Goal: Task Accomplishment & Management: Use online tool/utility

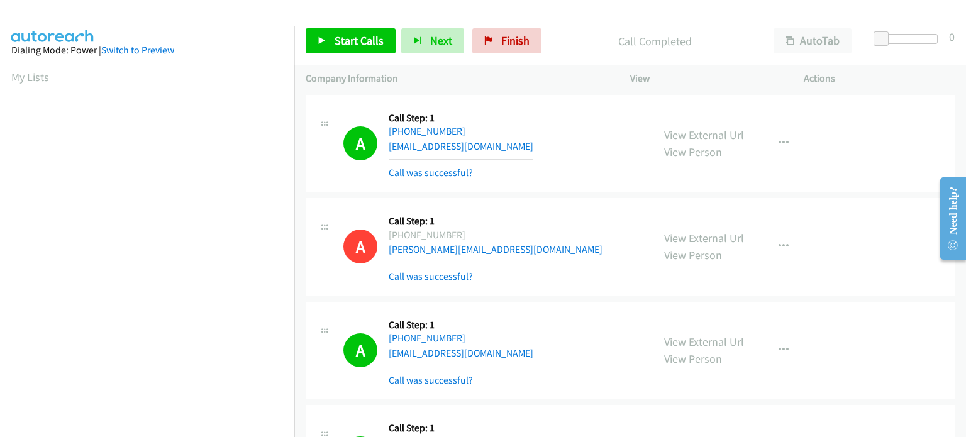
scroll to position [268, 0]
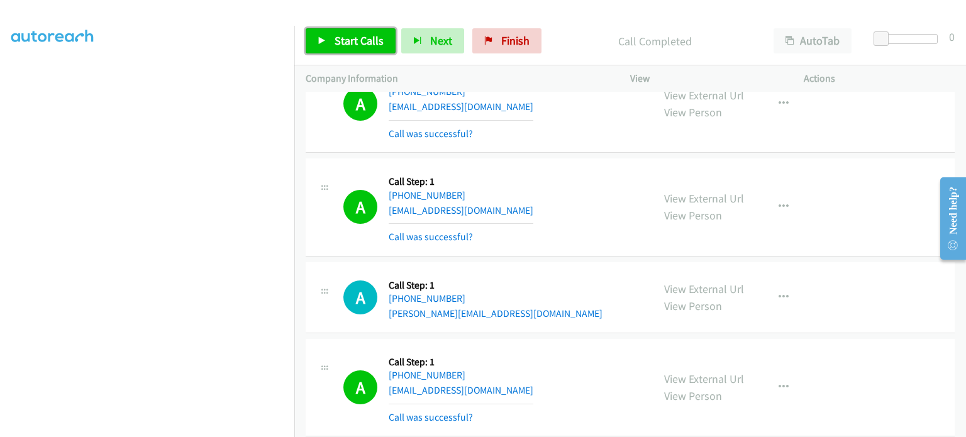
click at [345, 49] on link "Start Calls" at bounding box center [351, 40] width 90 height 25
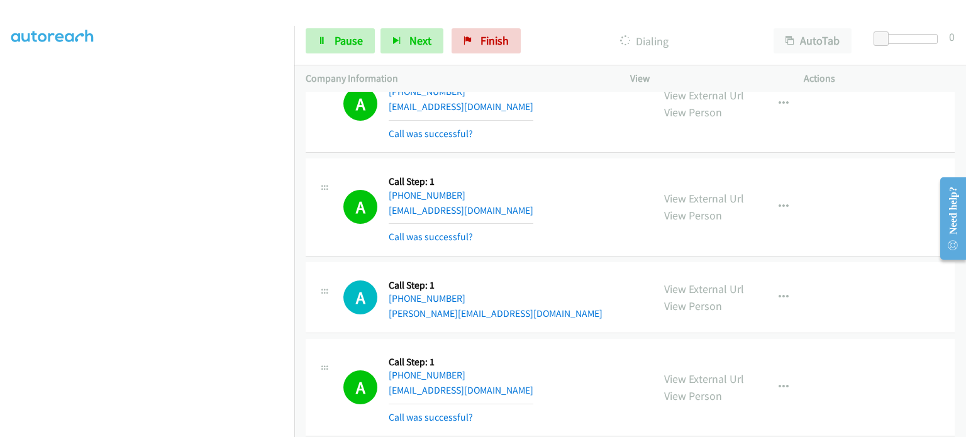
scroll to position [126, 0]
drag, startPoint x: 332, startPoint y: 42, endPoint x: 323, endPoint y: 45, distance: 9.8
click at [332, 42] on link "Pause" at bounding box center [340, 40] width 69 height 25
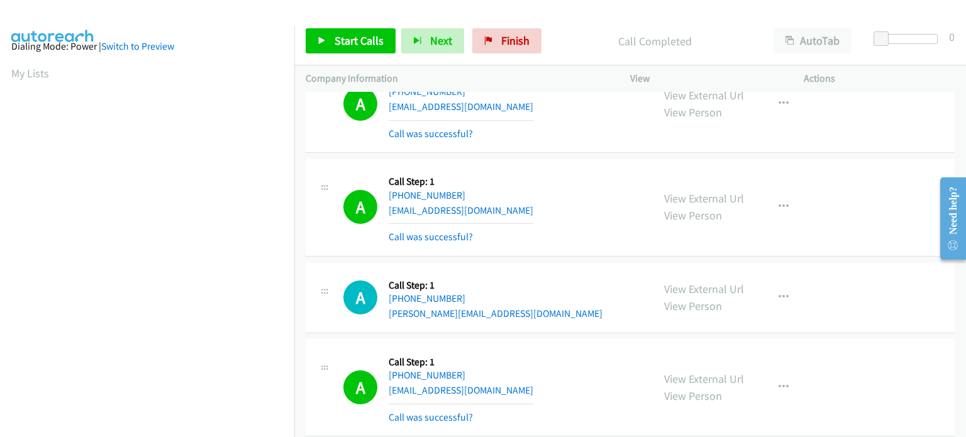
scroll to position [0, 0]
click at [335, 42] on span "Start Calls" at bounding box center [359, 40] width 49 height 14
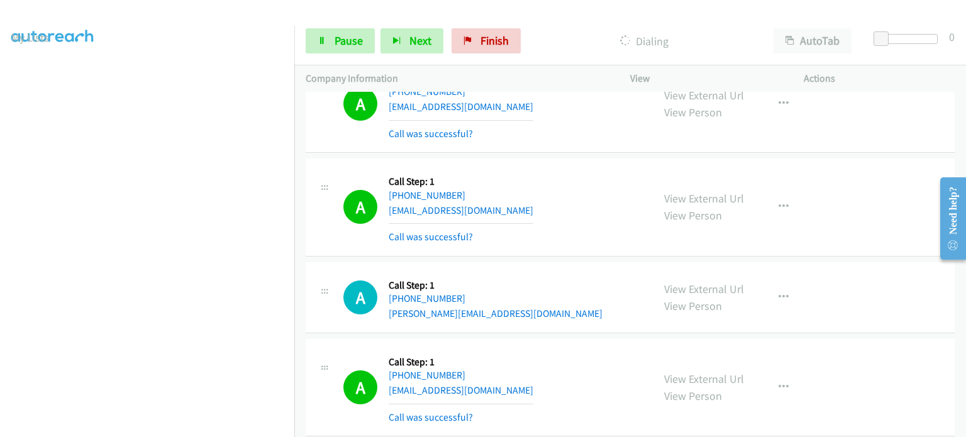
scroll to position [17, 0]
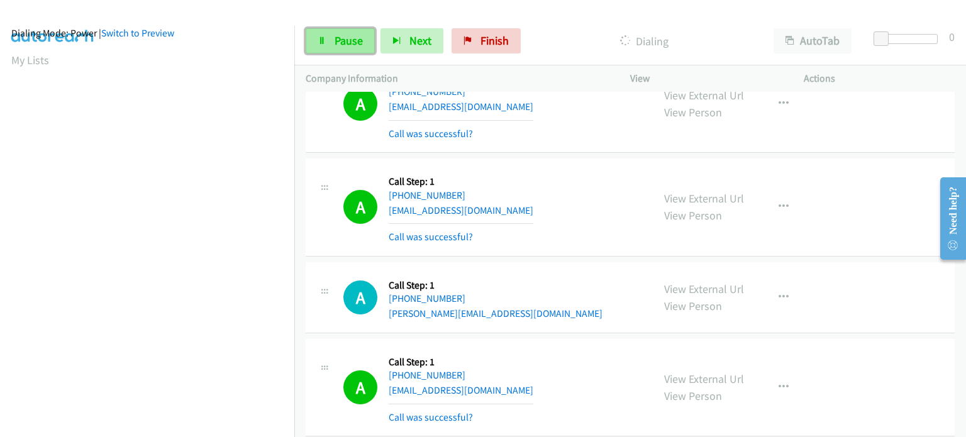
click at [335, 44] on span "Pause" at bounding box center [349, 40] width 28 height 14
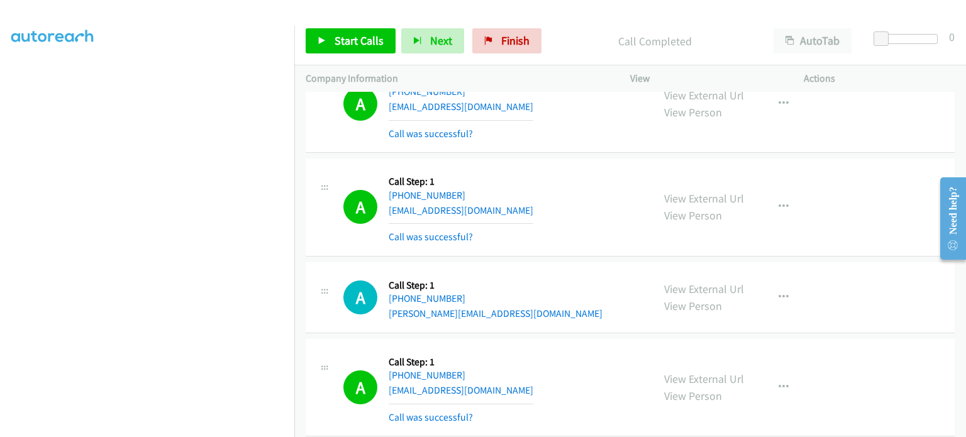
scroll to position [0, 0]
click at [325, 35] on link "Start Calls" at bounding box center [351, 40] width 90 height 25
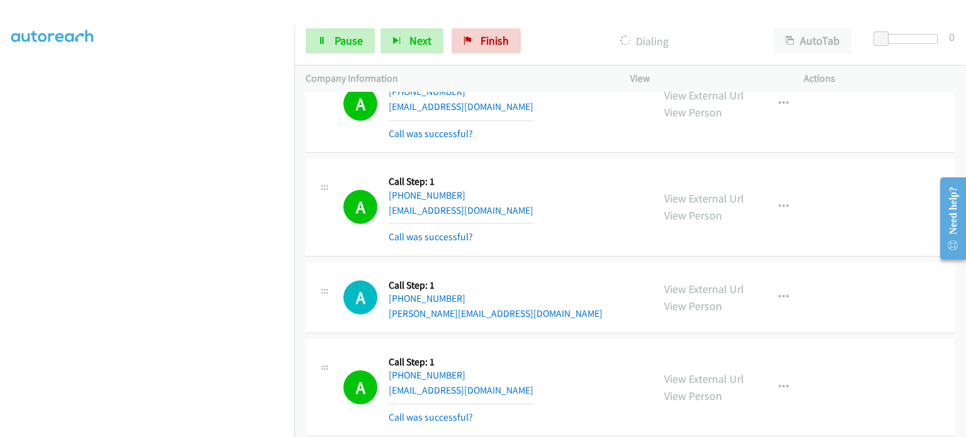
scroll to position [268, 0]
click at [186, 426] on section at bounding box center [147, 139] width 272 height 602
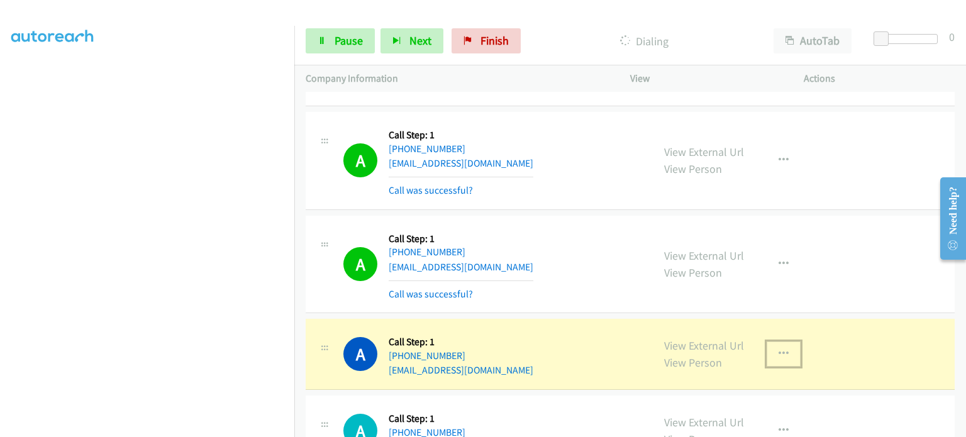
click at [781, 349] on icon "button" at bounding box center [783, 354] width 10 height 10
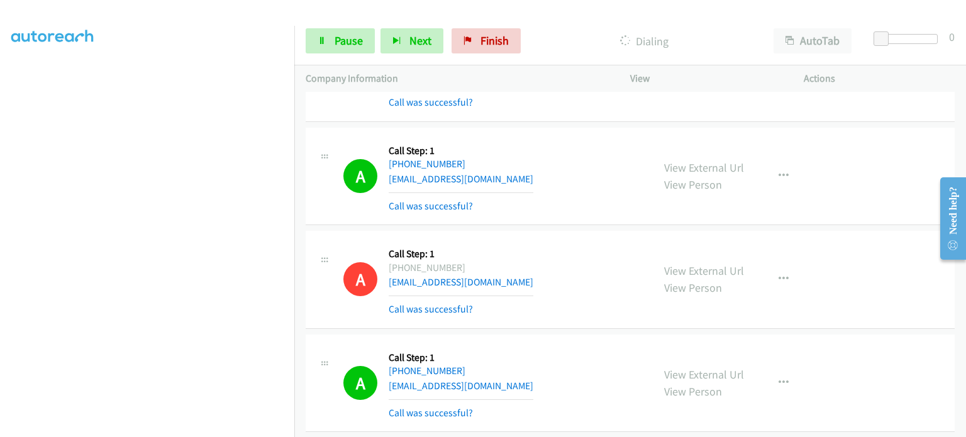
scroll to position [10438, 0]
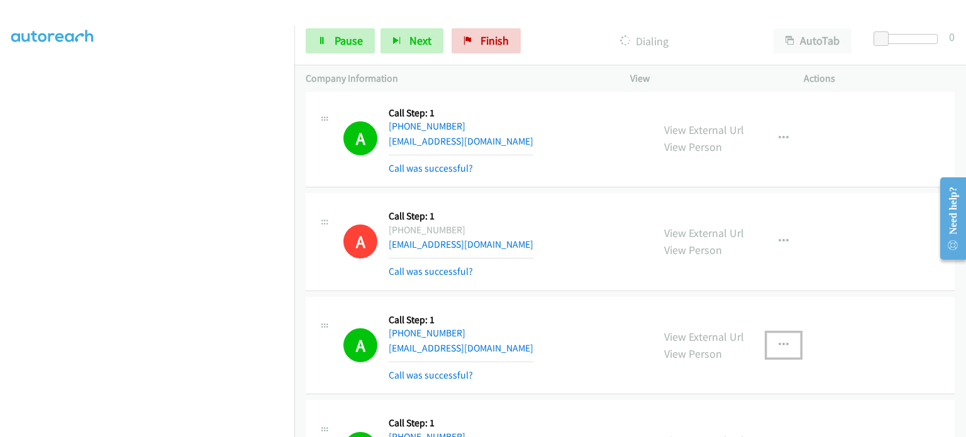
click at [778, 340] on icon "button" at bounding box center [783, 345] width 10 height 10
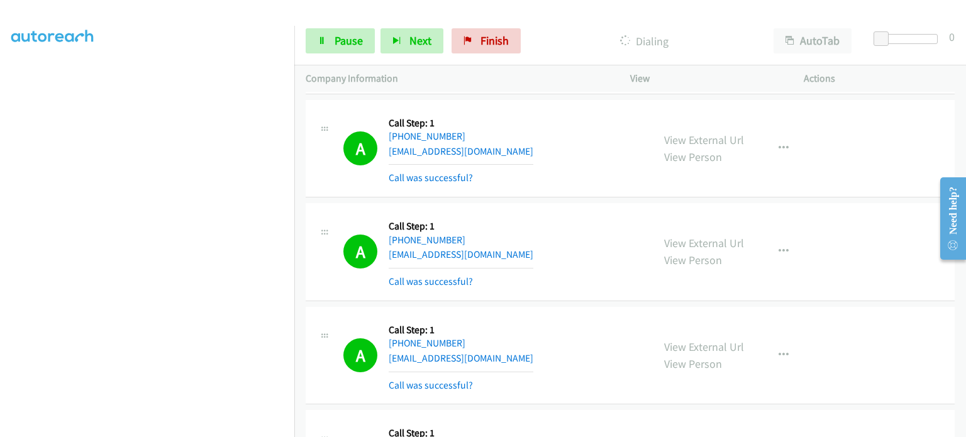
scroll to position [8489, 0]
click at [657, 321] on div at bounding box center [483, 218] width 966 height 437
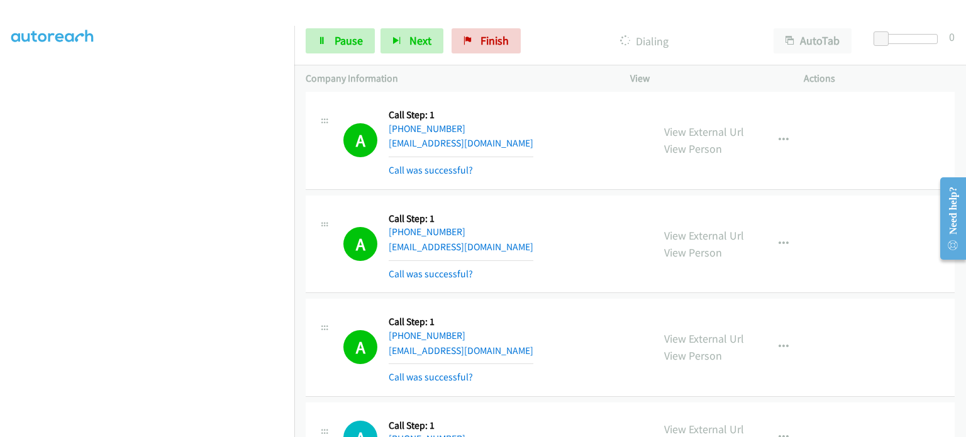
scroll to position [8614, 0]
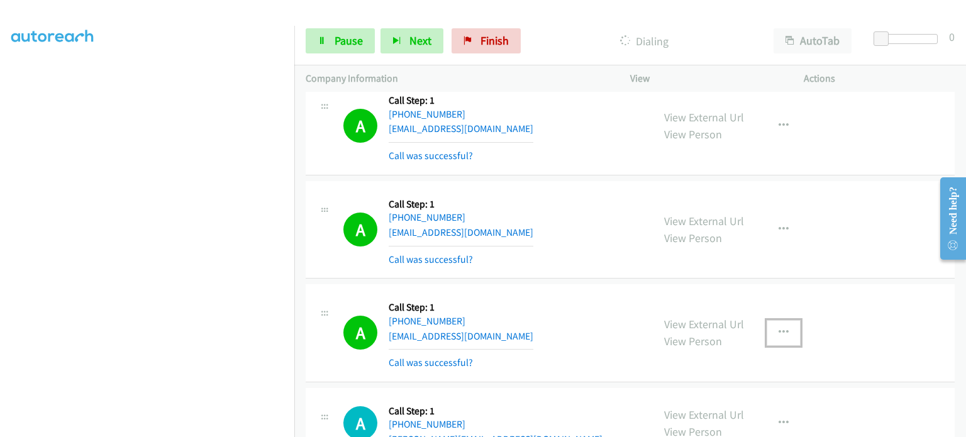
click at [778, 328] on icon "button" at bounding box center [783, 333] width 10 height 10
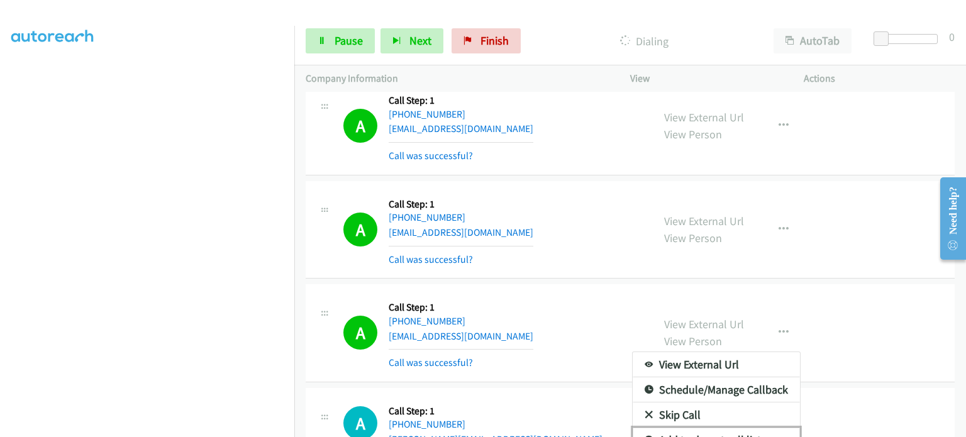
click at [744, 428] on link "Add to do not call list" at bounding box center [716, 440] width 167 height 25
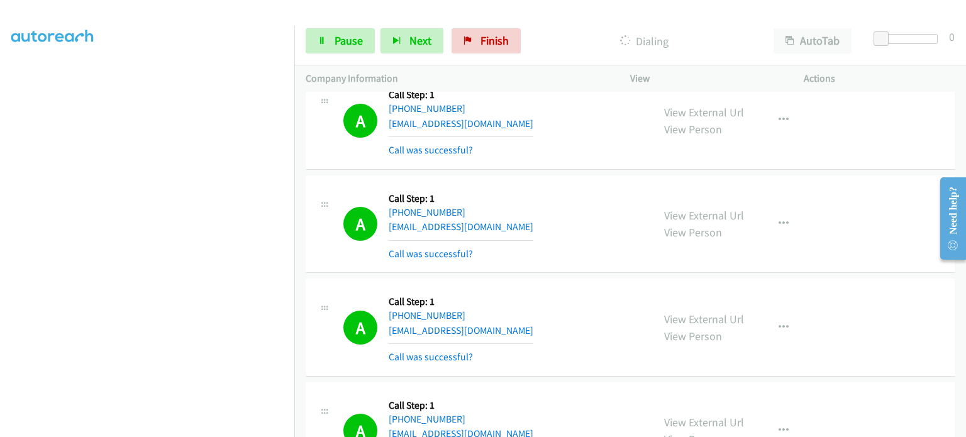
scroll to position [9117, 0]
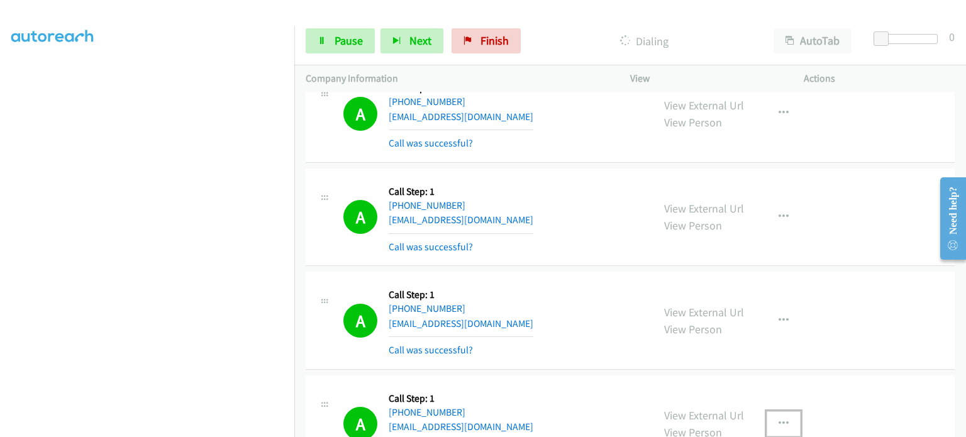
click at [772, 411] on button "button" at bounding box center [783, 423] width 34 height 25
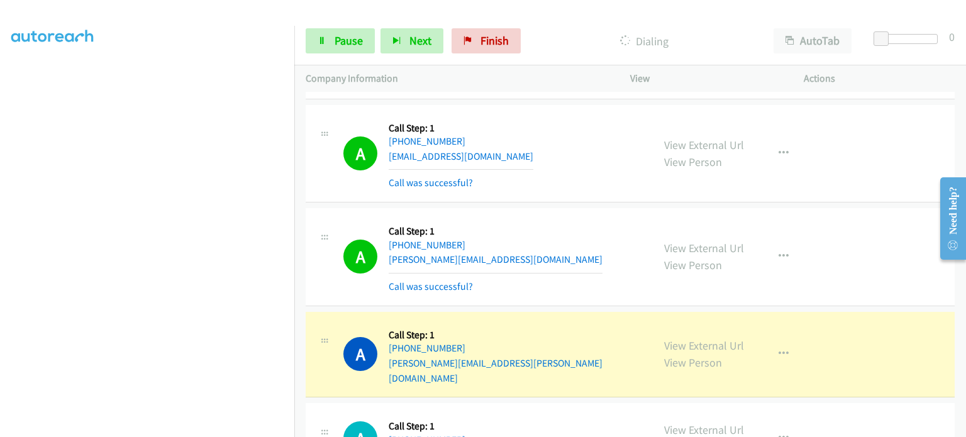
scroll to position [11130, 0]
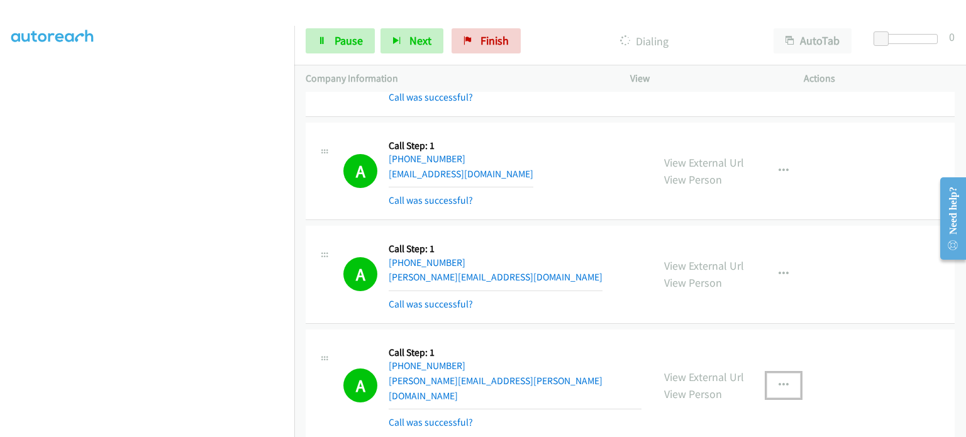
click at [778, 380] on icon "button" at bounding box center [783, 385] width 10 height 10
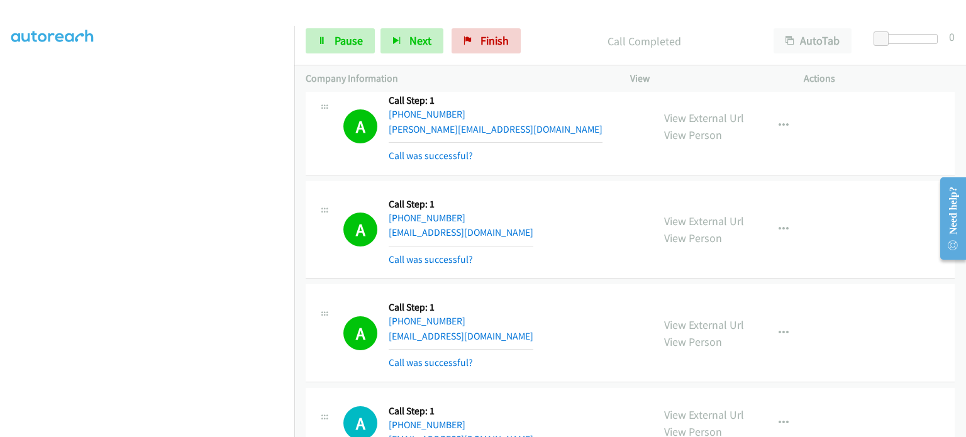
scroll to position [12324, 0]
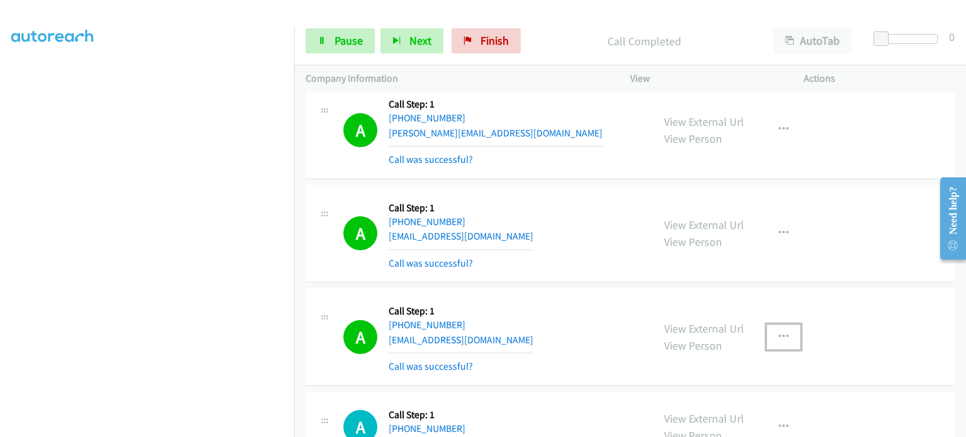
click at [778, 332] on icon "button" at bounding box center [783, 337] width 10 height 10
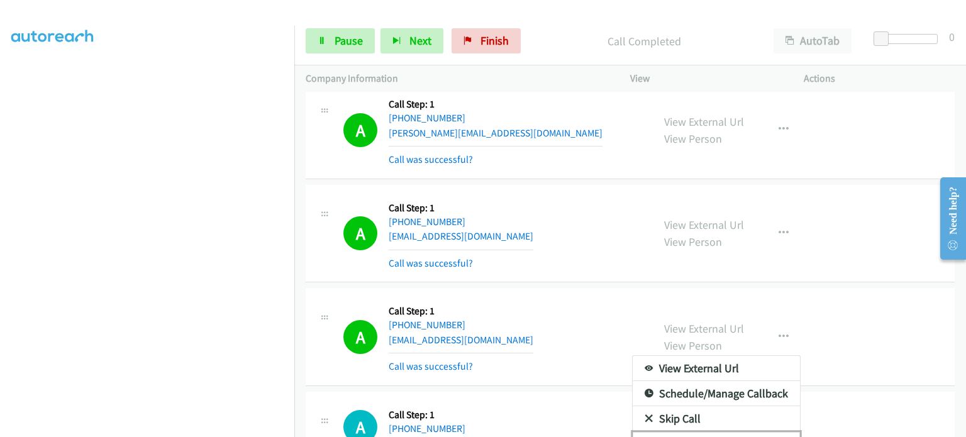
click at [727, 432] on link "Add to do not call list" at bounding box center [716, 444] width 167 height 25
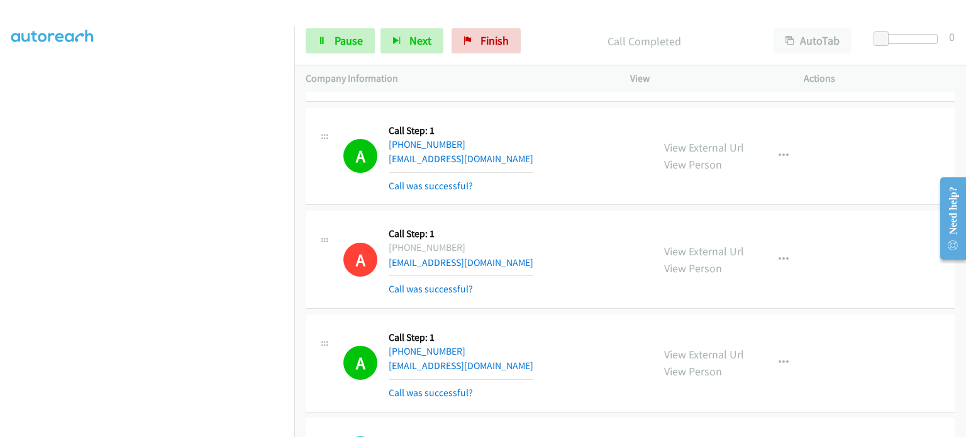
scroll to position [12397, 0]
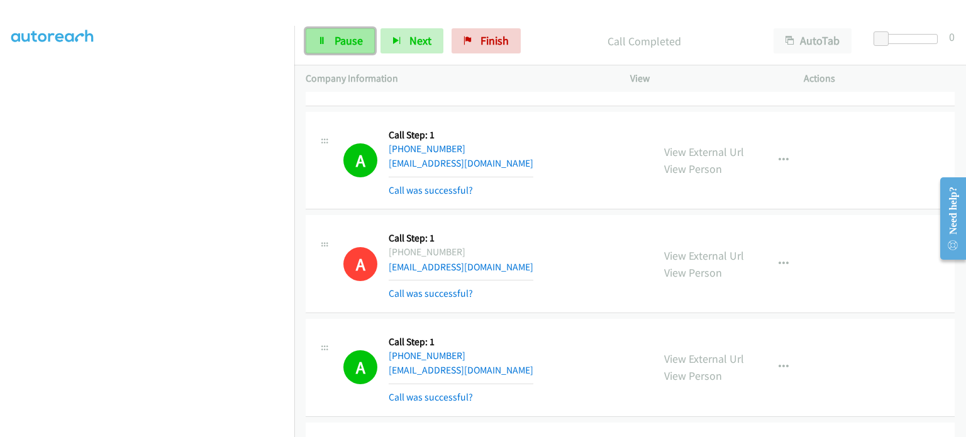
click at [337, 41] on span "Pause" at bounding box center [349, 40] width 28 height 14
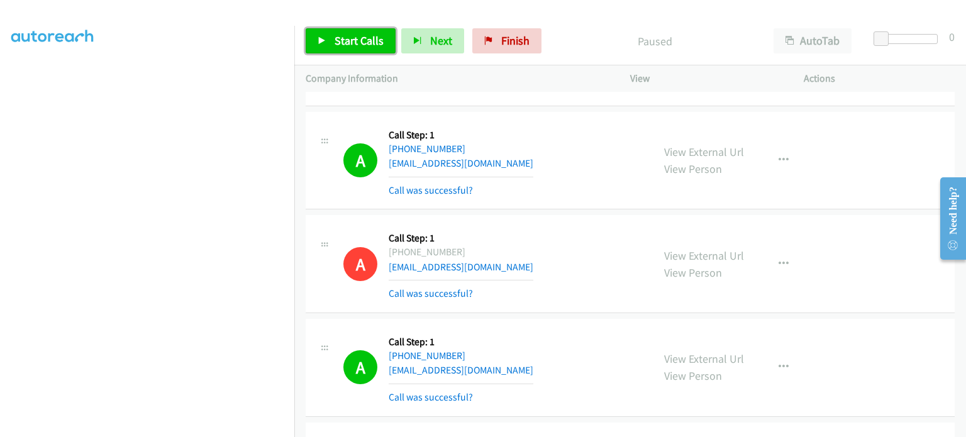
click at [336, 41] on span "Start Calls" at bounding box center [359, 40] width 49 height 14
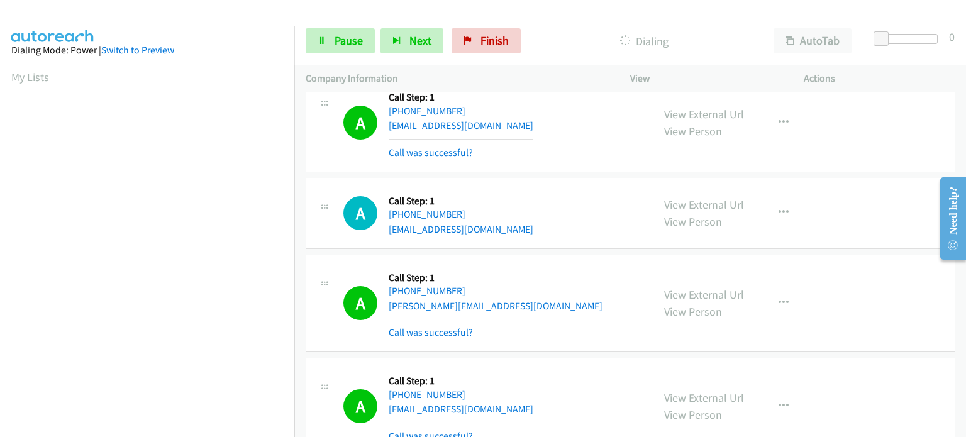
scroll to position [12711, 0]
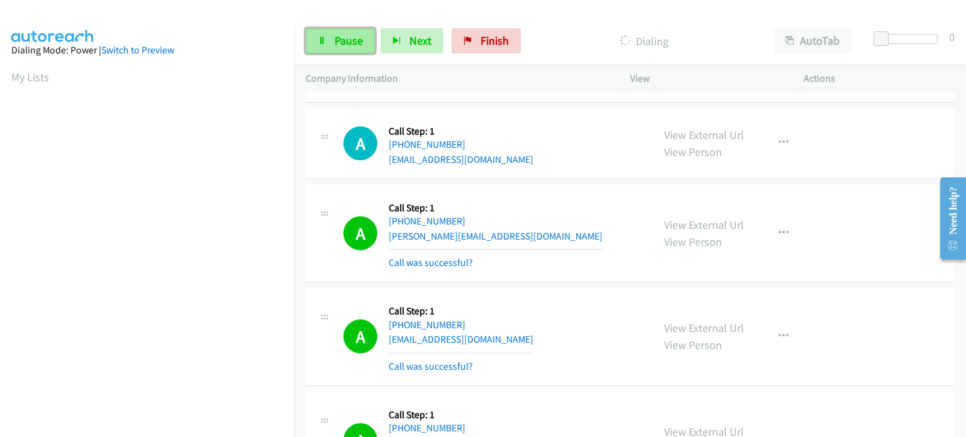
click at [349, 36] on span "Pause" at bounding box center [349, 40] width 28 height 14
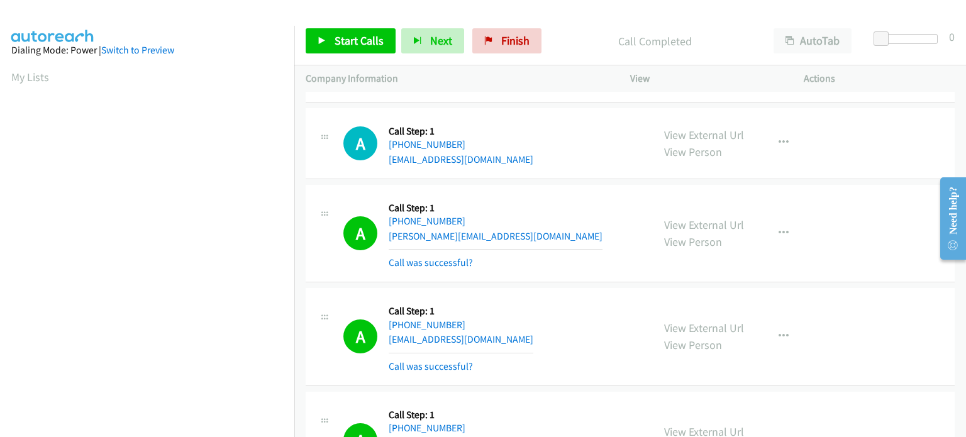
scroll to position [268, 0]
click at [380, 40] on span "Start Calls" at bounding box center [359, 40] width 49 height 14
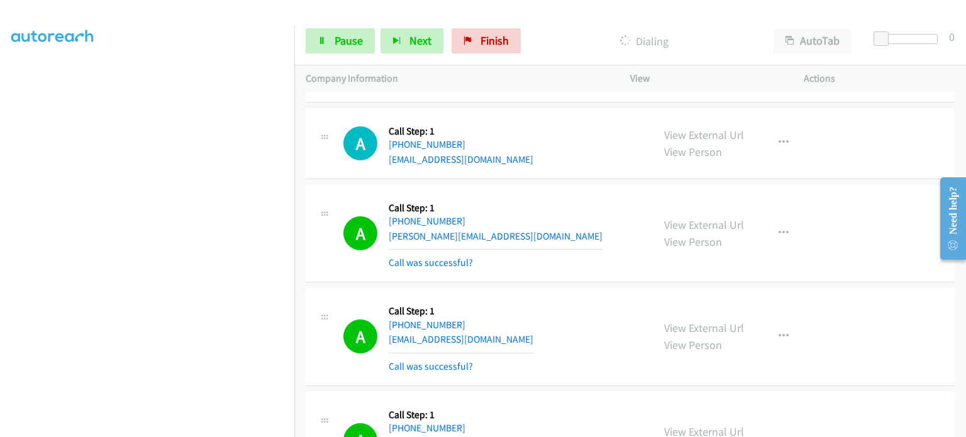
scroll to position [0, 0]
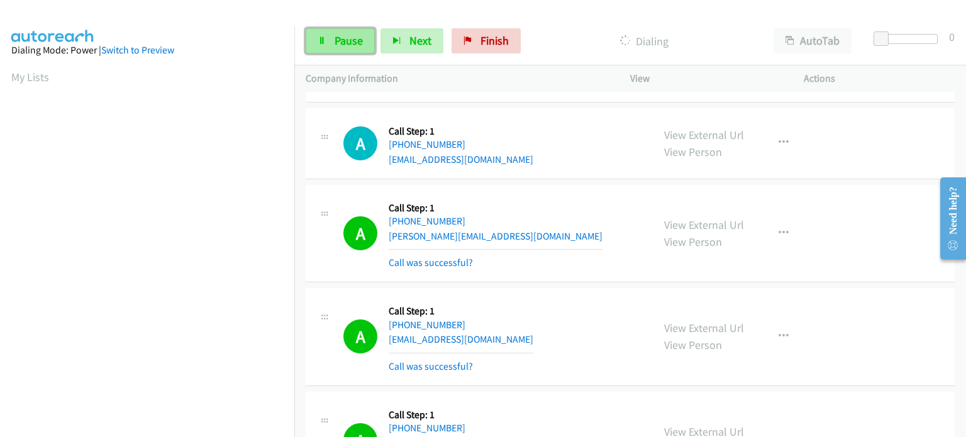
click at [344, 47] on span "Pause" at bounding box center [349, 40] width 28 height 14
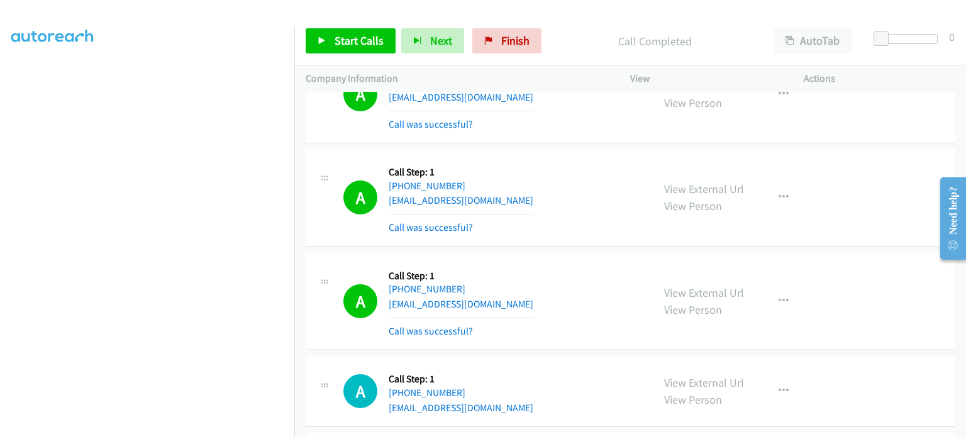
scroll to position [13769, 0]
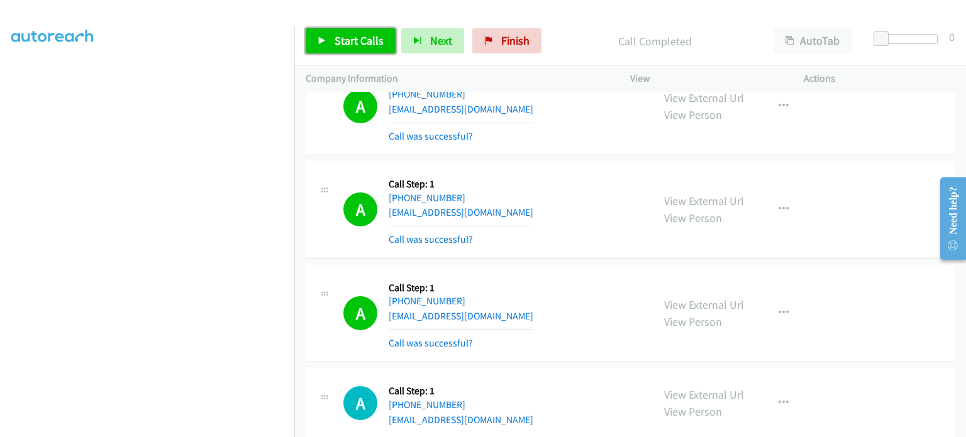
click at [350, 36] on span "Start Calls" at bounding box center [359, 40] width 49 height 14
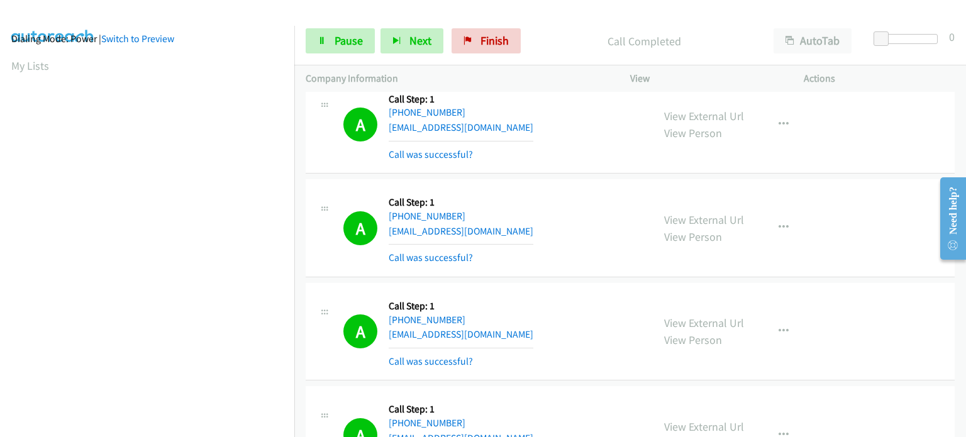
scroll to position [0, 0]
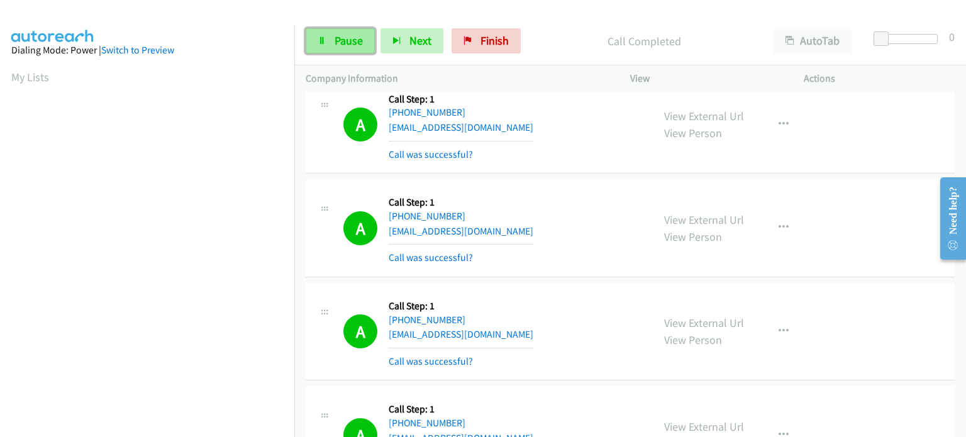
click at [344, 41] on span "Pause" at bounding box center [349, 40] width 28 height 14
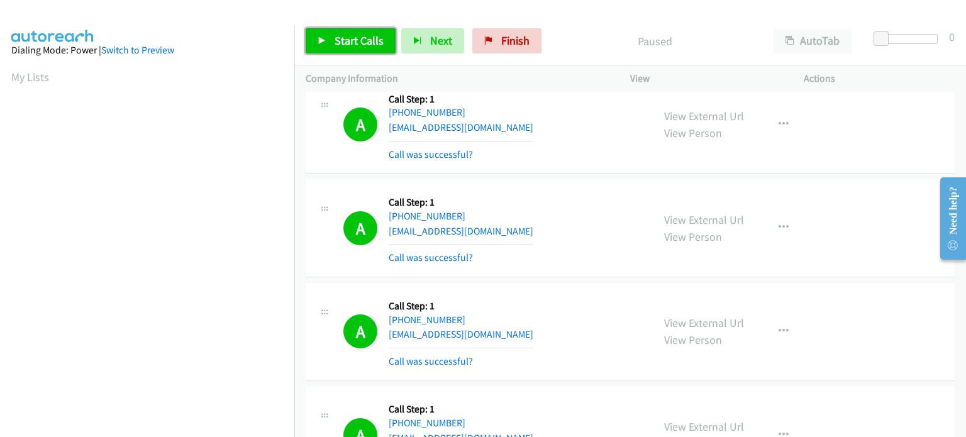
click at [345, 43] on span "Start Calls" at bounding box center [359, 40] width 49 height 14
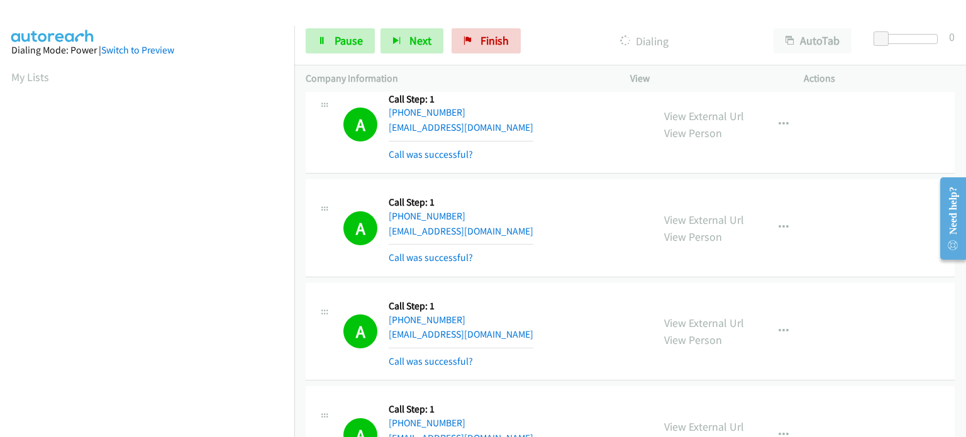
scroll to position [268, 0]
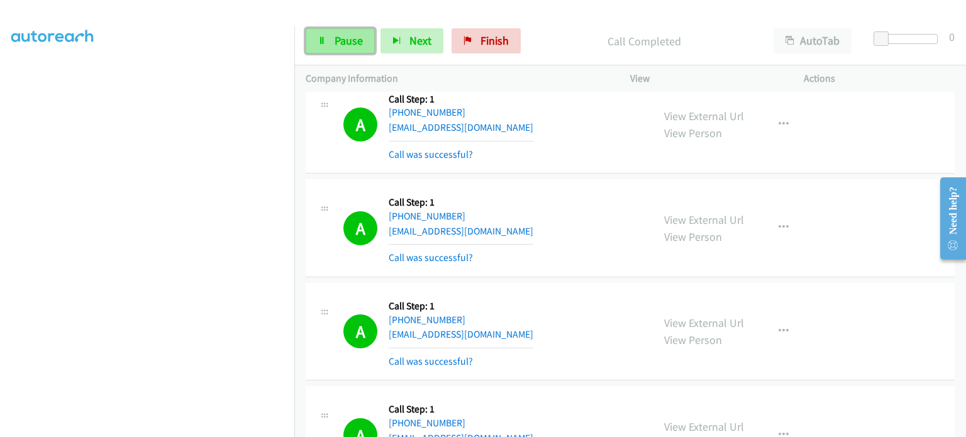
click at [330, 48] on link "Pause" at bounding box center [340, 40] width 69 height 25
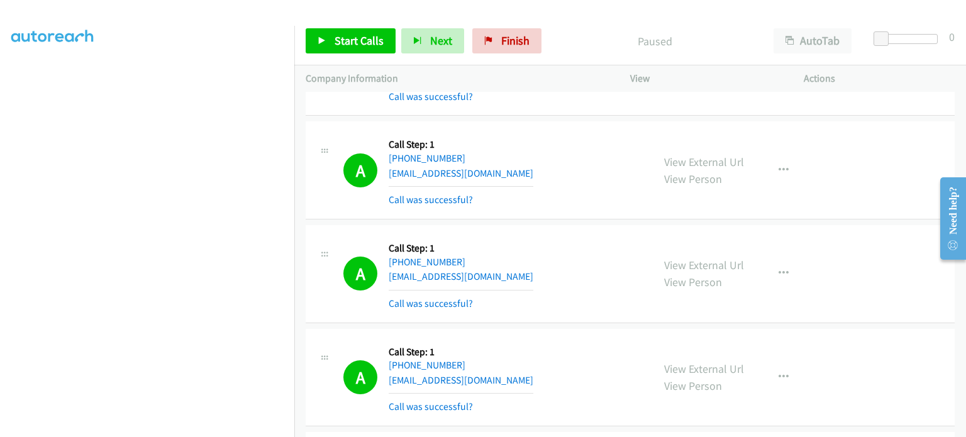
scroll to position [15825, 0]
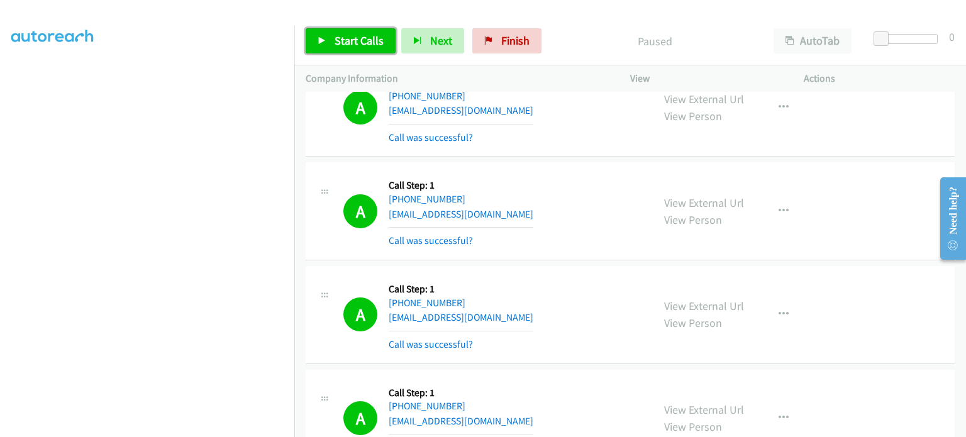
click at [338, 38] on span "Start Calls" at bounding box center [359, 40] width 49 height 14
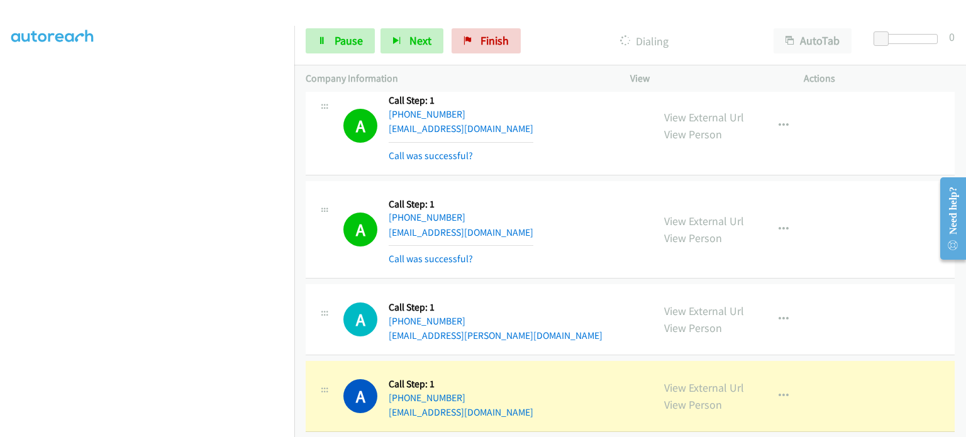
scroll to position [80, 0]
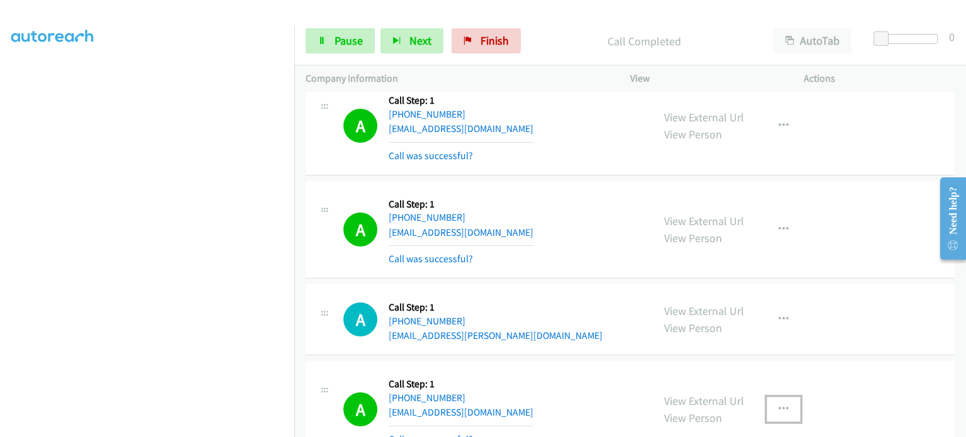
click at [779, 404] on icon "button" at bounding box center [783, 409] width 10 height 10
drag, startPoint x: 744, startPoint y: 354, endPoint x: 731, endPoint y: 340, distance: 19.1
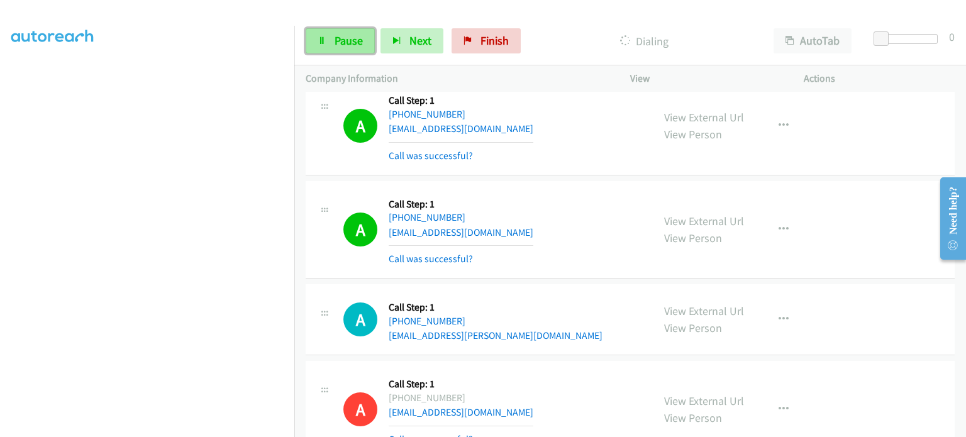
click at [329, 42] on link "Pause" at bounding box center [340, 40] width 69 height 25
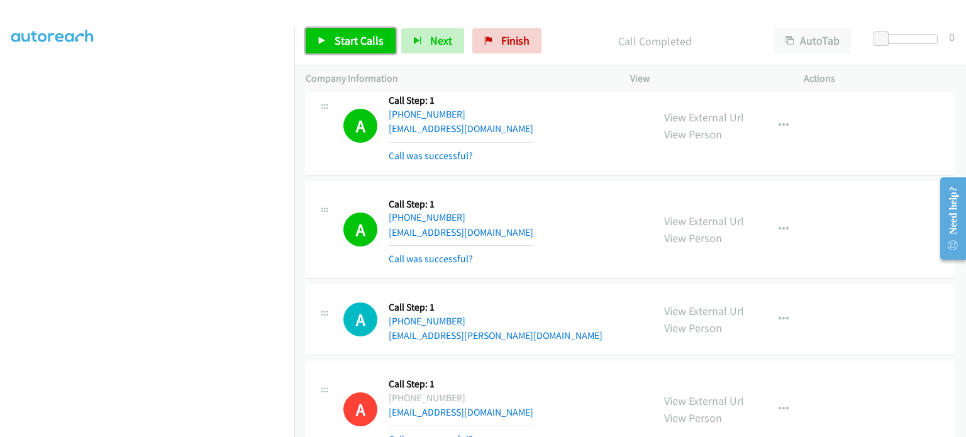
click at [325, 49] on link "Start Calls" at bounding box center [351, 40] width 90 height 25
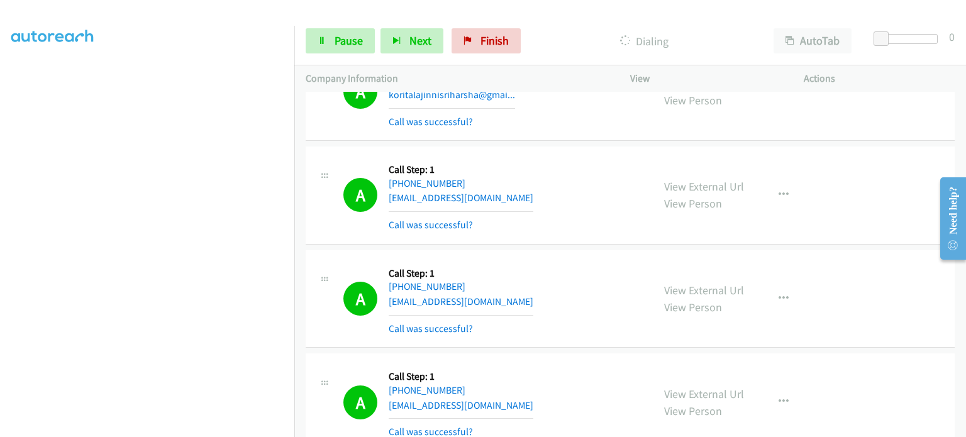
scroll to position [0, 0]
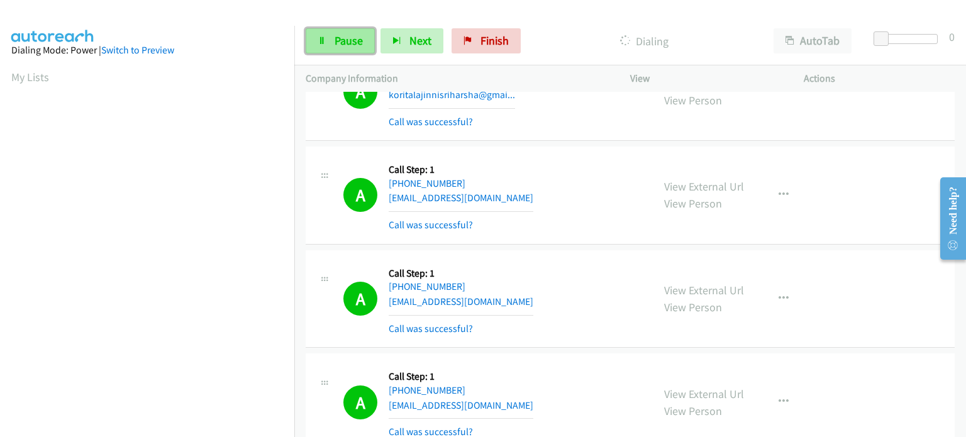
click at [332, 40] on link "Pause" at bounding box center [340, 40] width 69 height 25
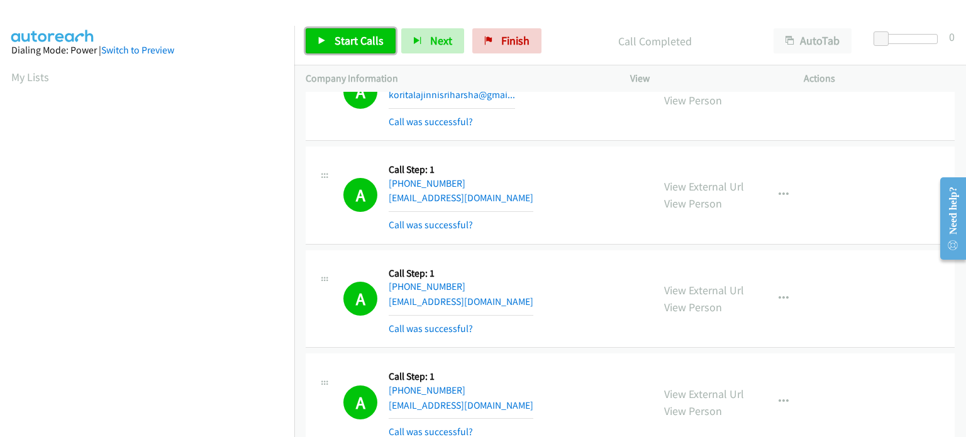
click at [373, 47] on span "Start Calls" at bounding box center [359, 40] width 49 height 14
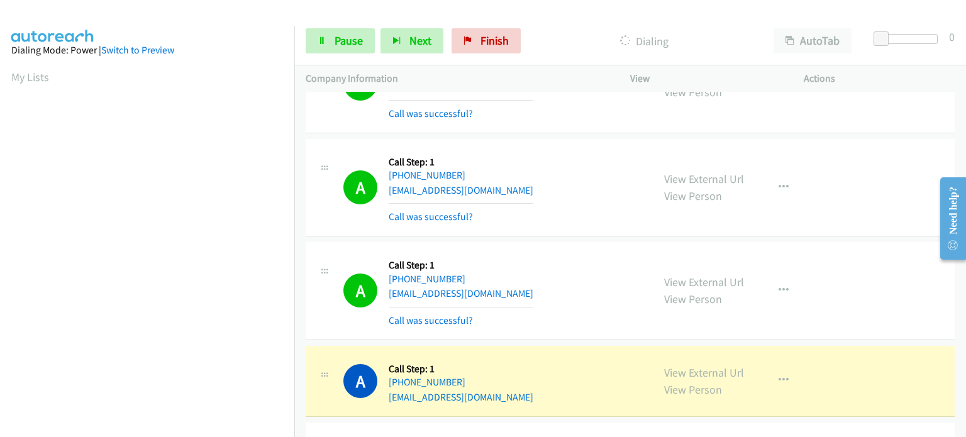
scroll to position [268, 0]
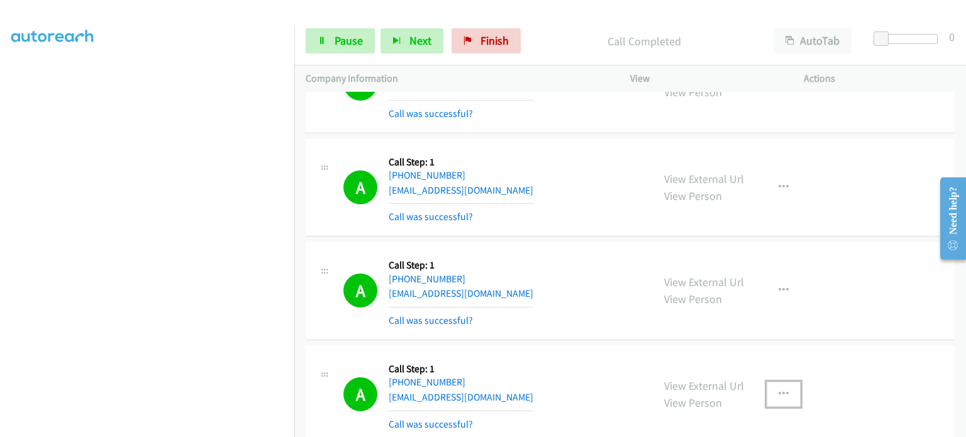
click at [778, 389] on icon "button" at bounding box center [783, 394] width 10 height 10
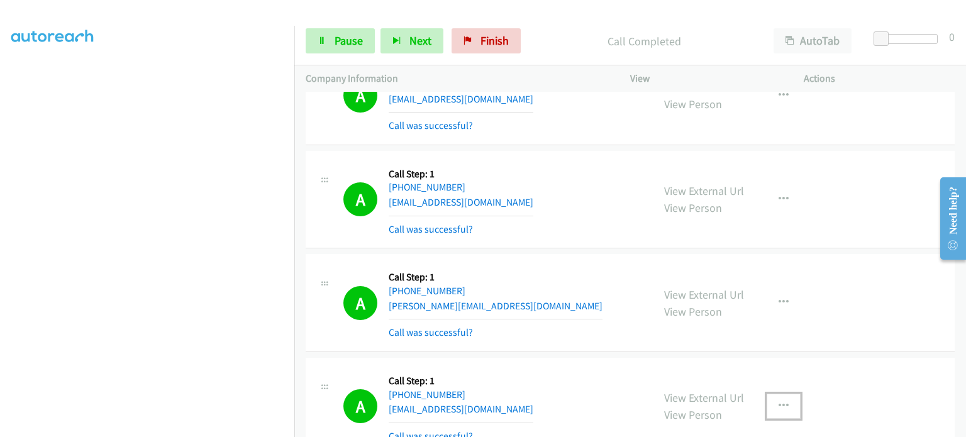
click at [785, 394] on button "button" at bounding box center [783, 406] width 34 height 25
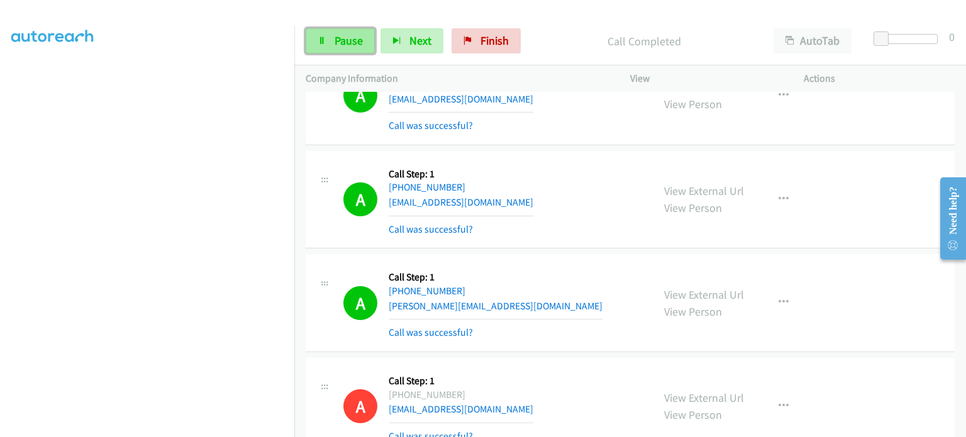
click at [343, 45] on span "Pause" at bounding box center [349, 40] width 28 height 14
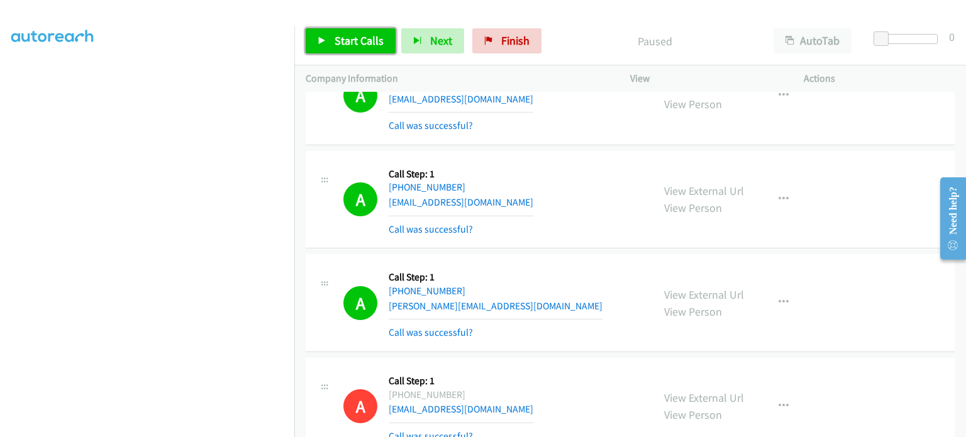
click at [332, 41] on link "Start Calls" at bounding box center [351, 40] width 90 height 25
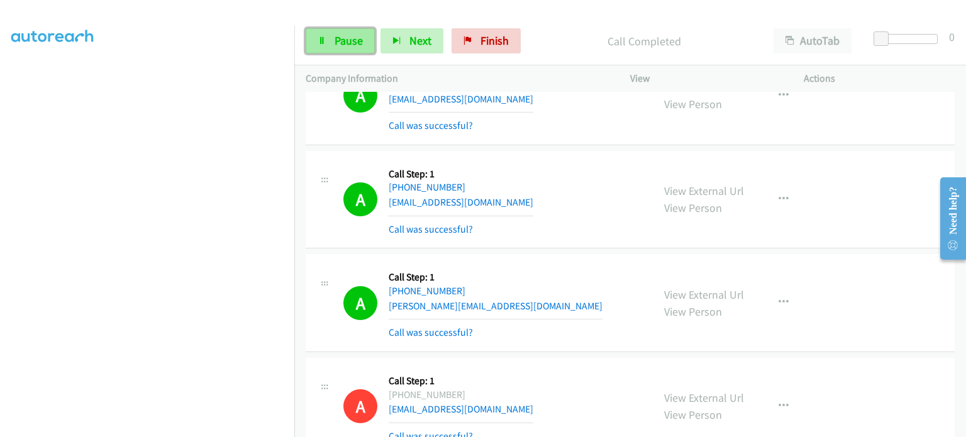
click at [341, 46] on span "Pause" at bounding box center [349, 40] width 28 height 14
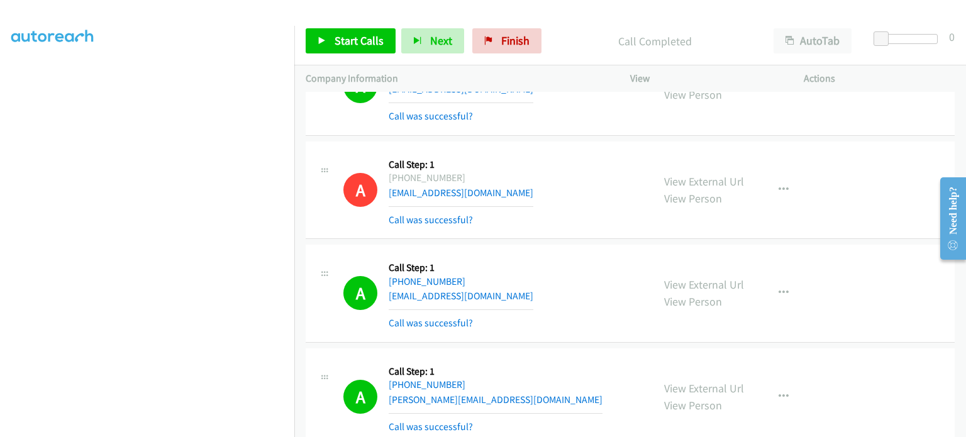
scroll to position [9381, 0]
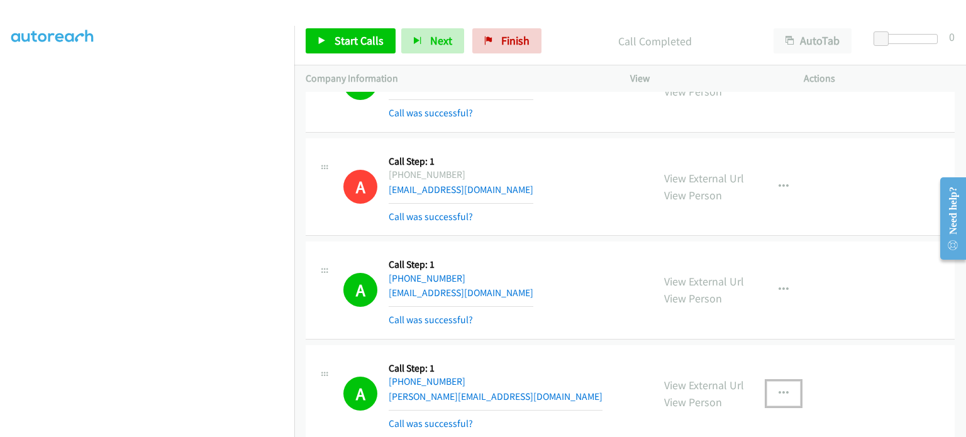
click at [778, 389] on icon "button" at bounding box center [783, 394] width 10 height 10
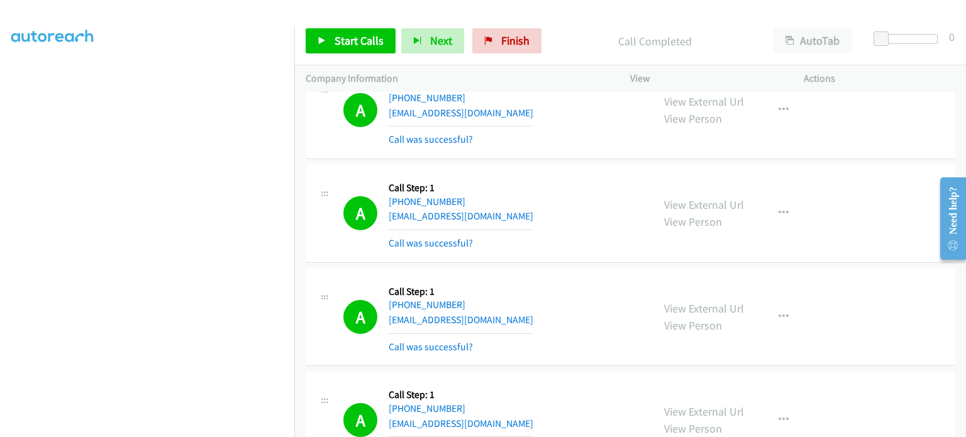
scroll to position [18896, 0]
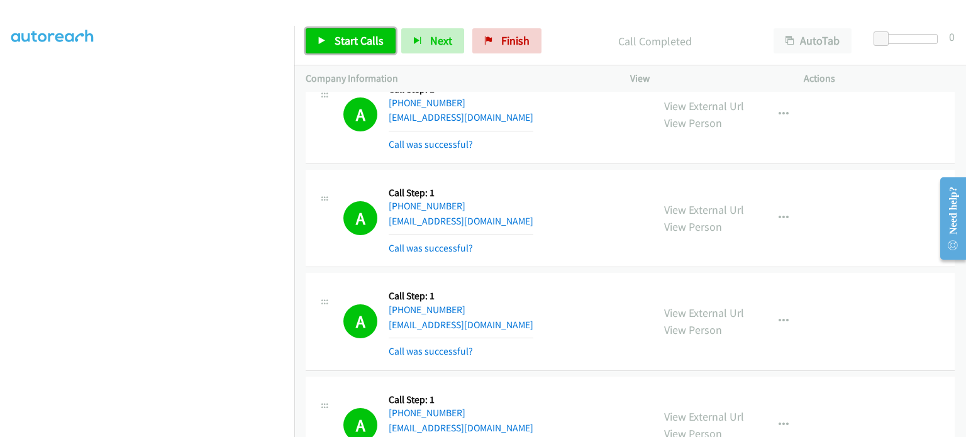
click at [350, 33] on span "Start Calls" at bounding box center [359, 40] width 49 height 14
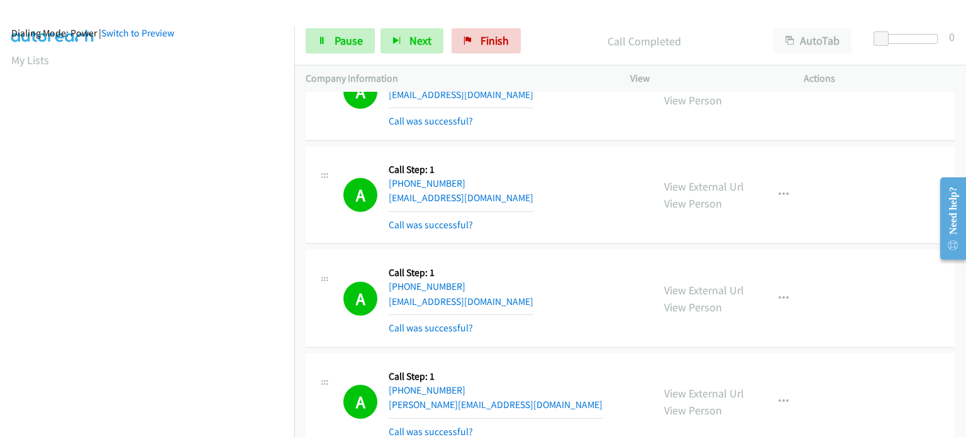
scroll to position [19316, 0]
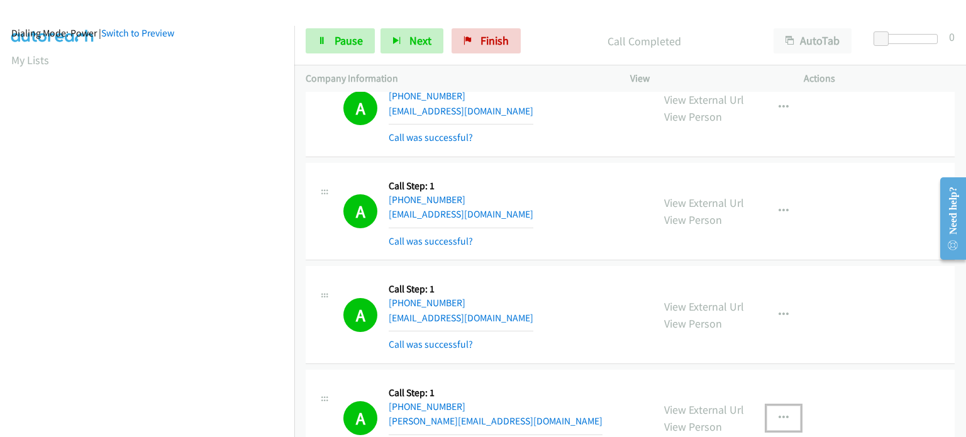
click at [780, 413] on icon "button" at bounding box center [783, 418] width 10 height 10
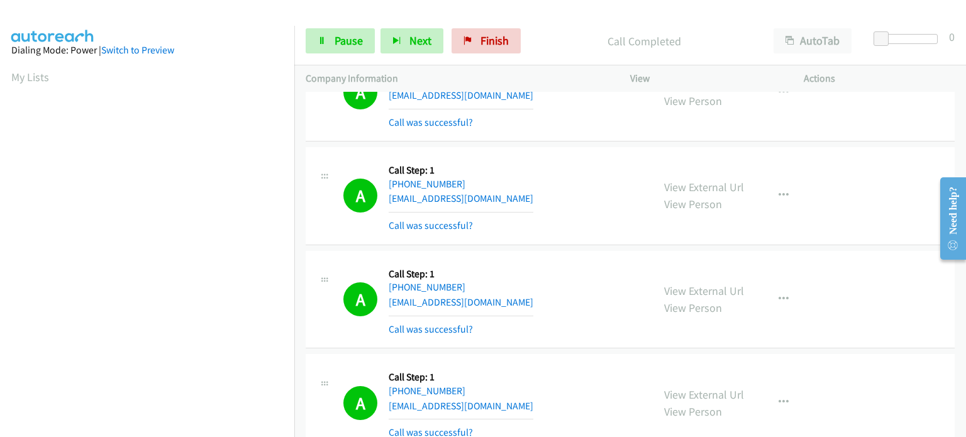
scroll to position [19721, 0]
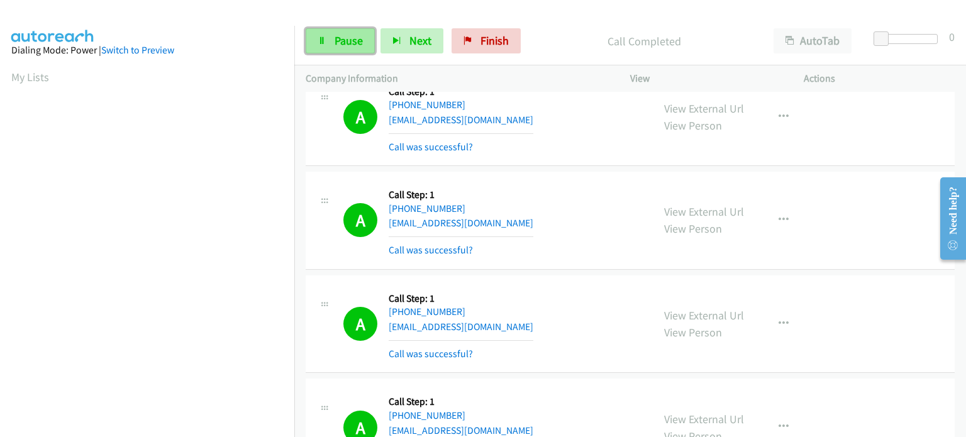
click at [347, 44] on span "Pause" at bounding box center [349, 40] width 28 height 14
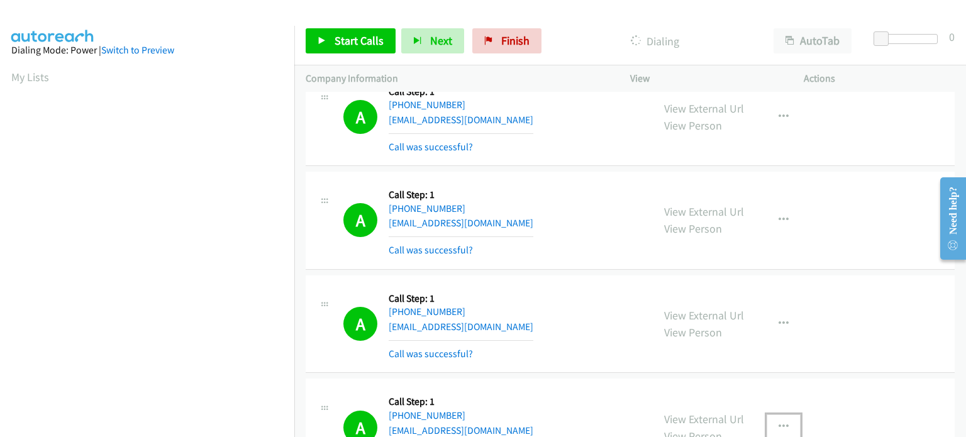
click at [778, 422] on icon "button" at bounding box center [783, 427] width 10 height 10
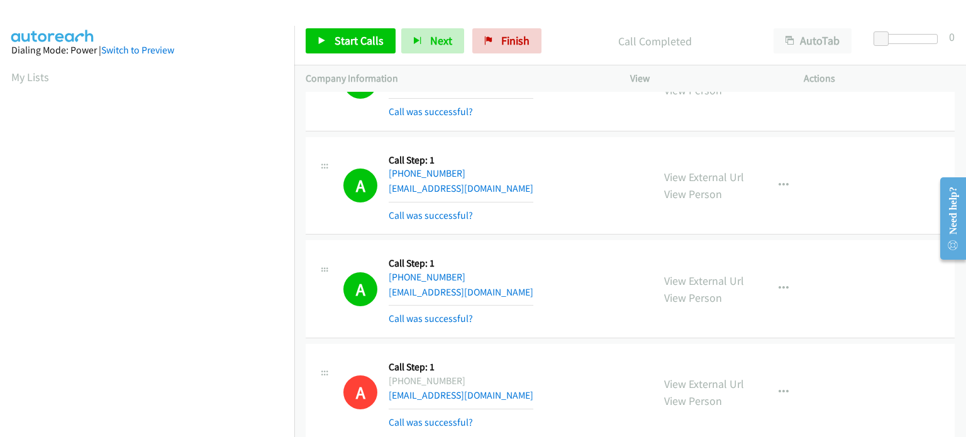
scroll to position [19748, 0]
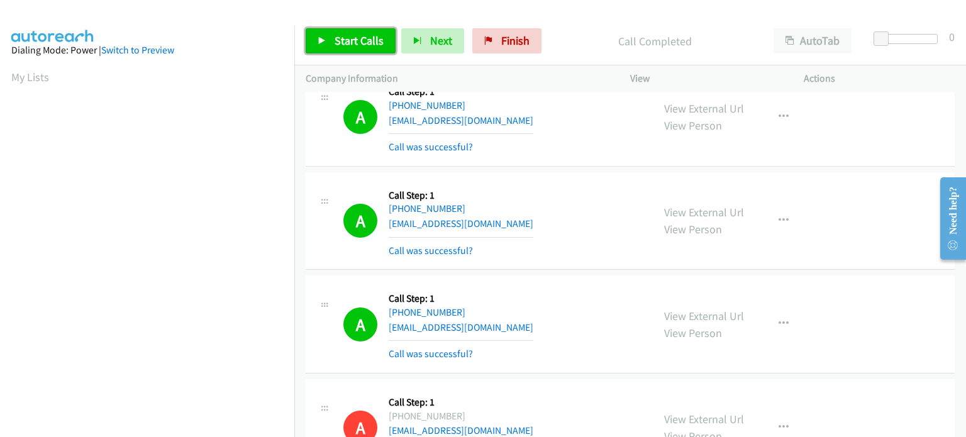
click at [346, 36] on span "Start Calls" at bounding box center [359, 40] width 49 height 14
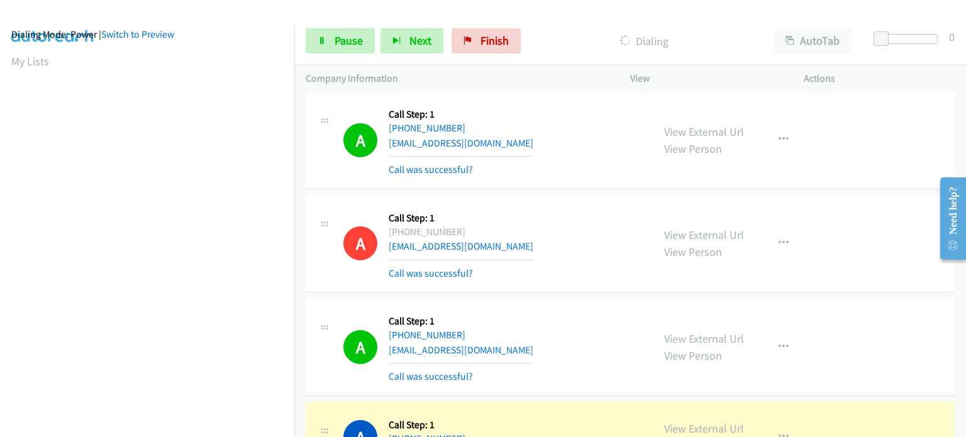
scroll to position [19936, 0]
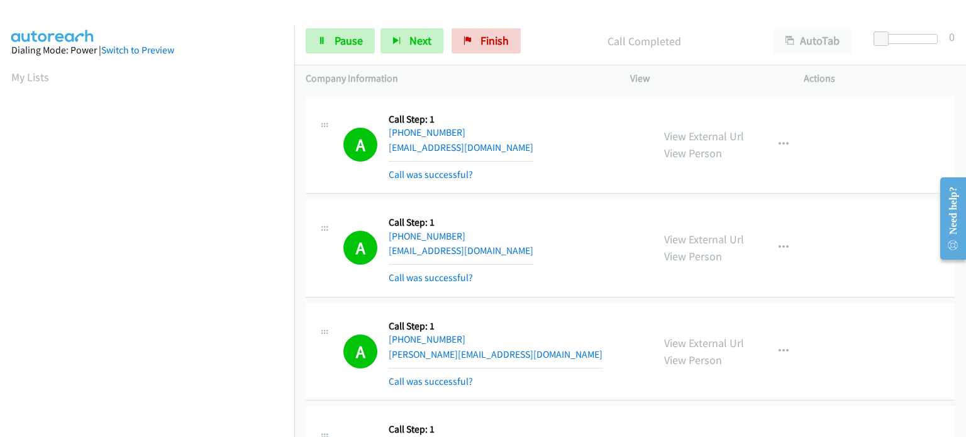
scroll to position [20348, 0]
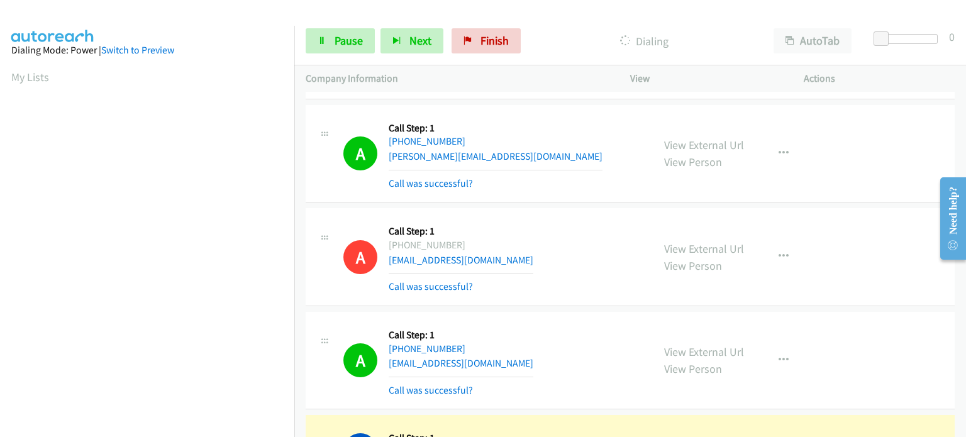
scroll to position [20536, 0]
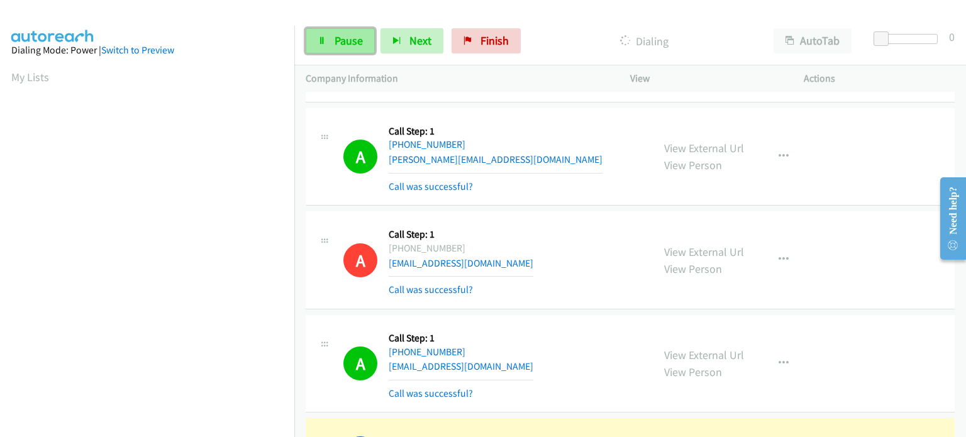
click at [338, 48] on link "Pause" at bounding box center [340, 40] width 69 height 25
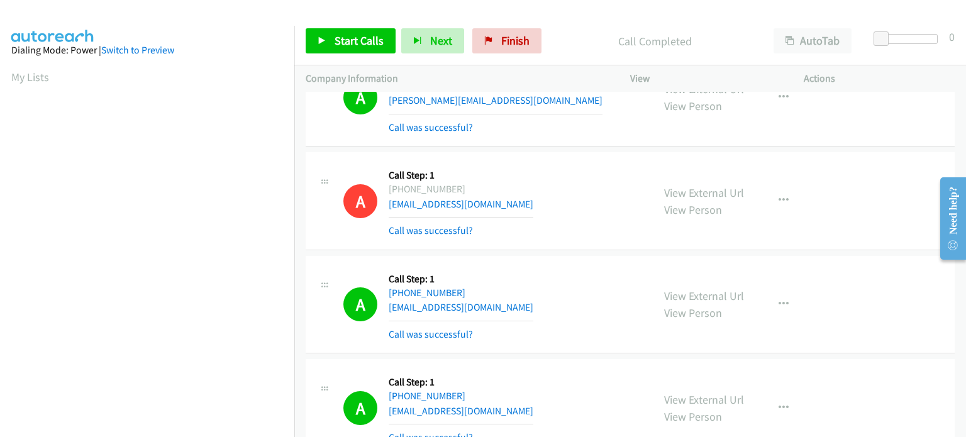
scroll to position [20599, 0]
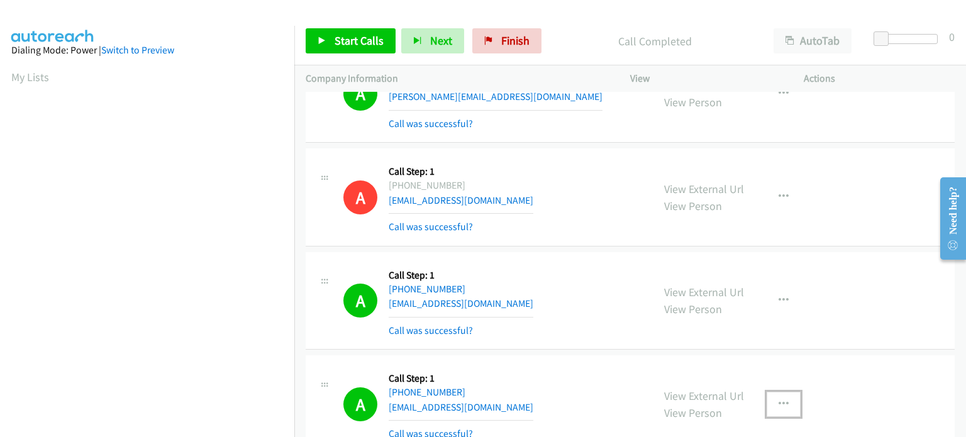
click at [778, 399] on icon "button" at bounding box center [783, 404] width 10 height 10
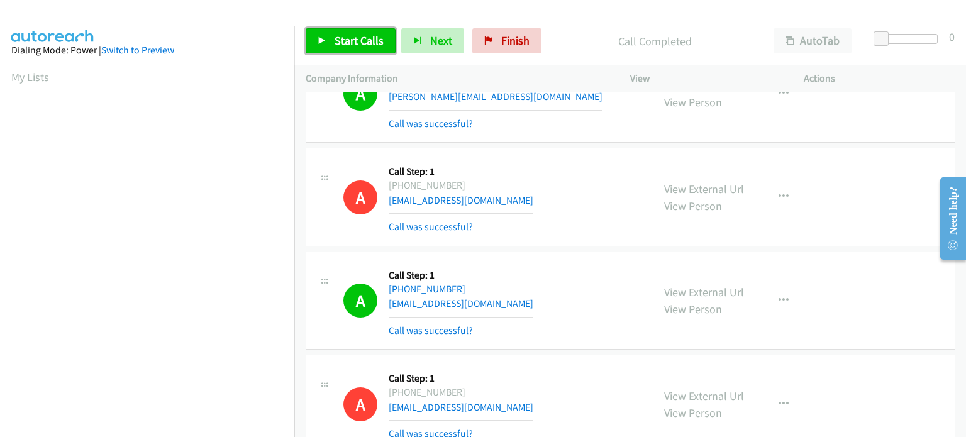
click at [377, 38] on span "Start Calls" at bounding box center [359, 40] width 49 height 14
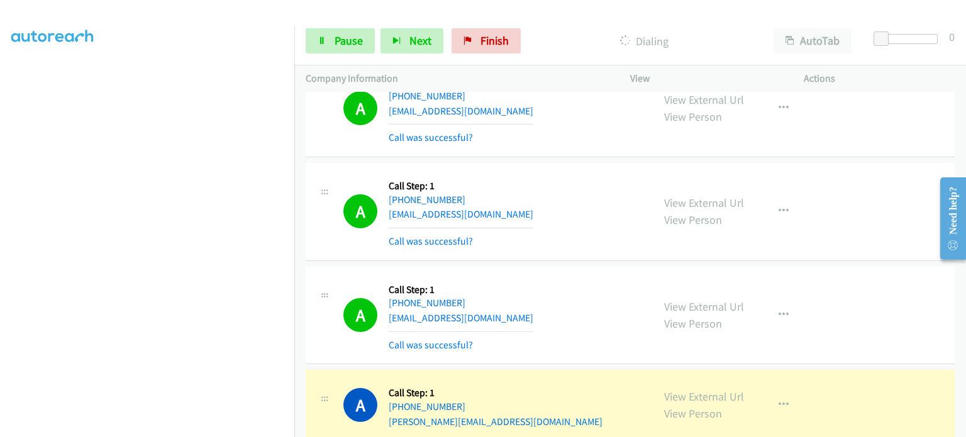
scroll to position [206, 0]
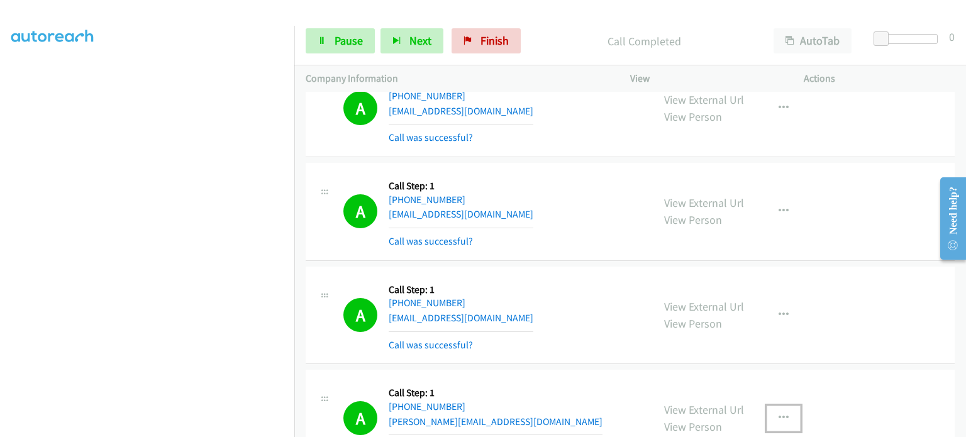
click at [780, 413] on icon "button" at bounding box center [783, 418] width 10 height 10
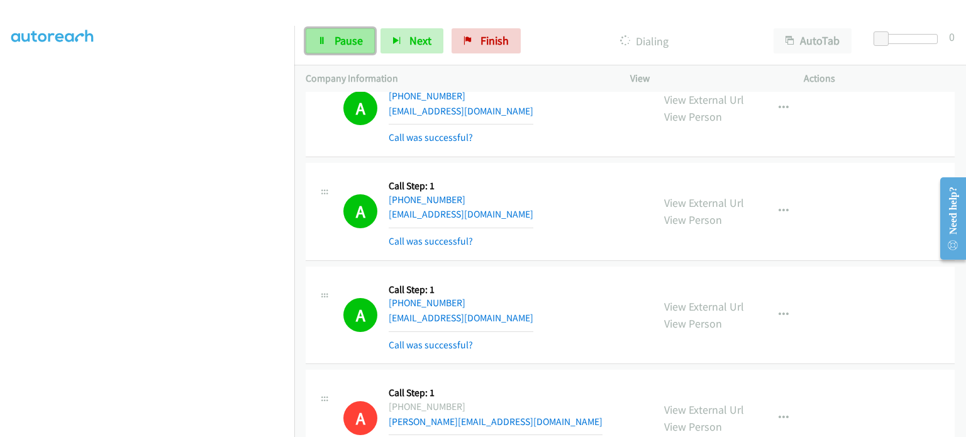
click at [350, 42] on span "Pause" at bounding box center [349, 40] width 28 height 14
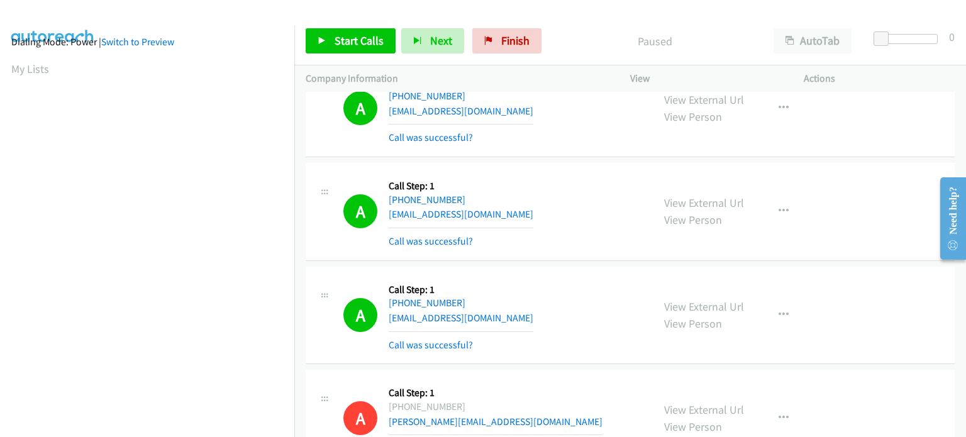
scroll to position [0, 0]
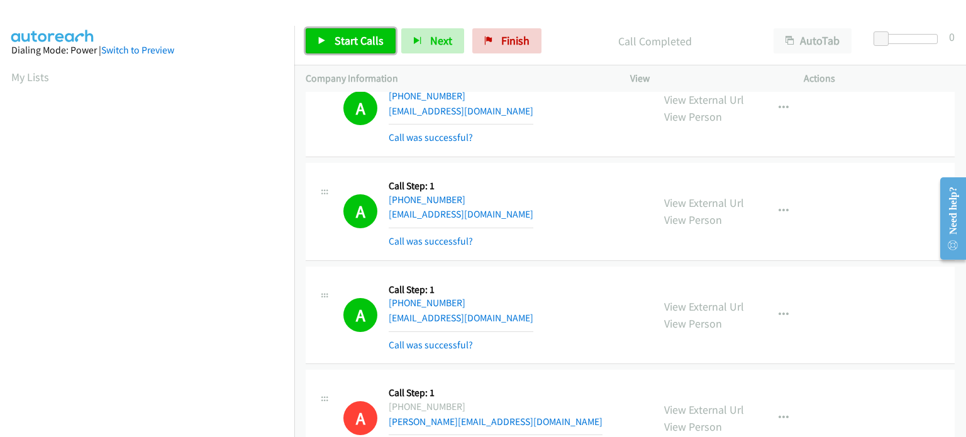
click at [350, 42] on span "Start Calls" at bounding box center [359, 40] width 49 height 14
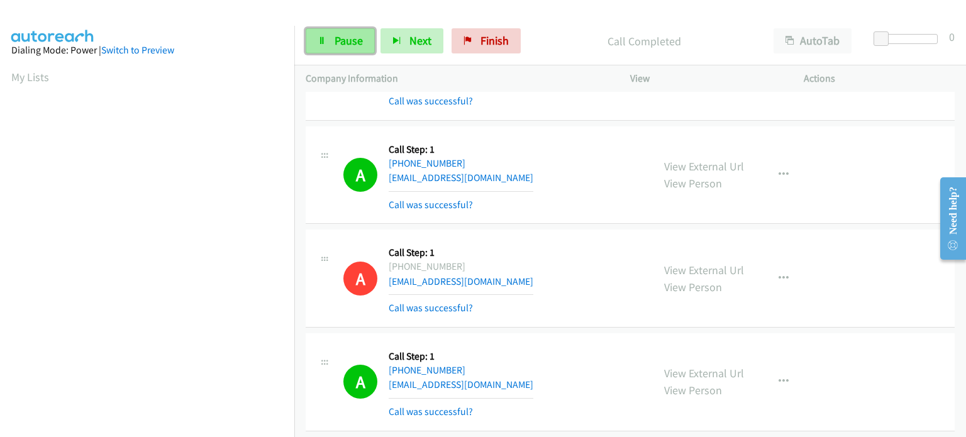
click at [331, 45] on link "Pause" at bounding box center [340, 40] width 69 height 25
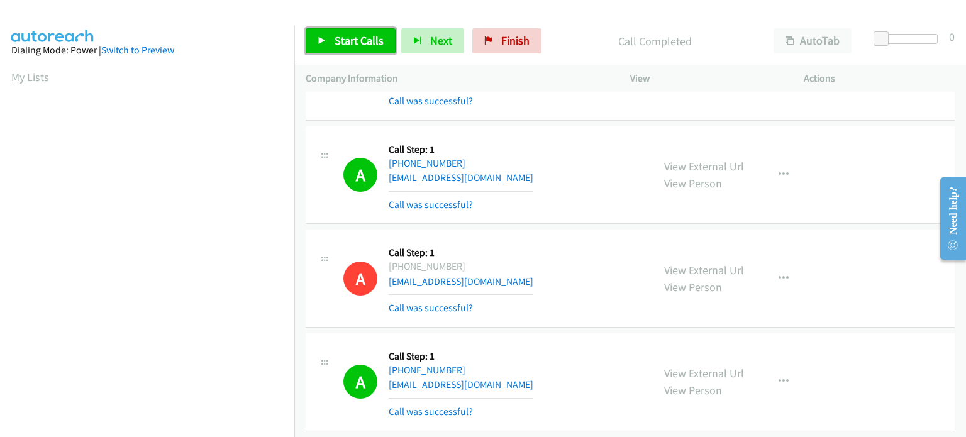
click at [341, 37] on span "Start Calls" at bounding box center [359, 40] width 49 height 14
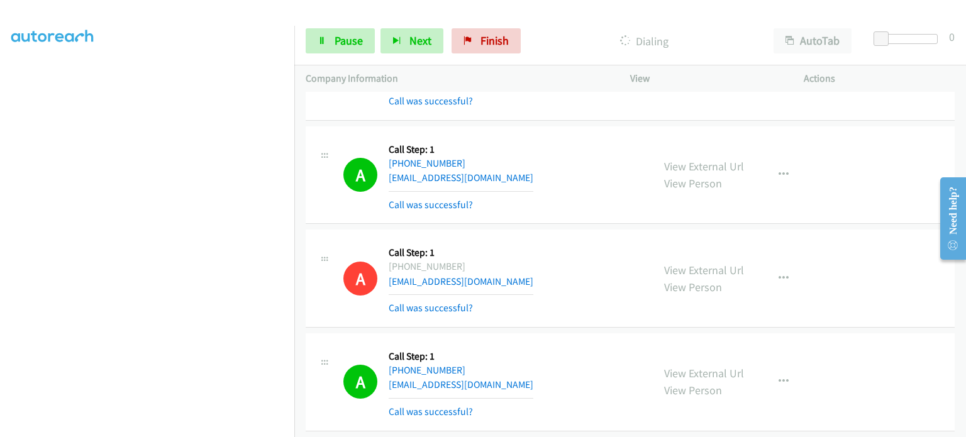
scroll to position [143, 0]
click at [343, 45] on span "Pause" at bounding box center [349, 40] width 28 height 14
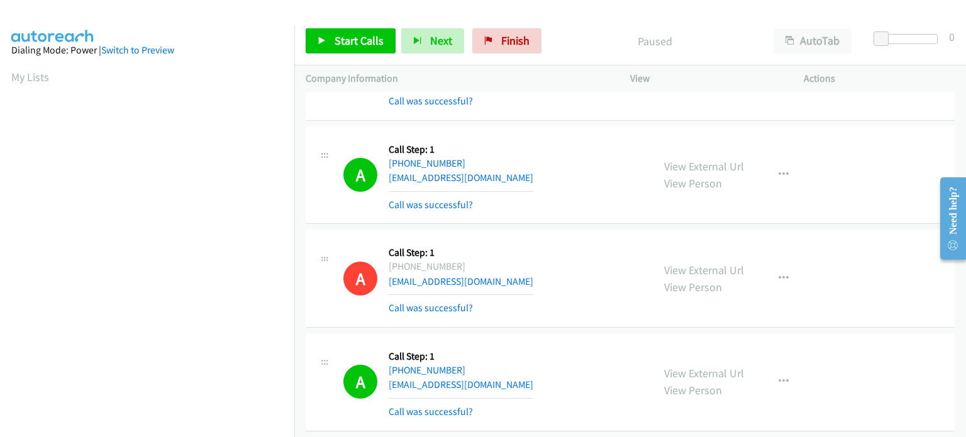
scroll to position [268, 0]
click at [350, 42] on span "Start Calls" at bounding box center [359, 40] width 49 height 14
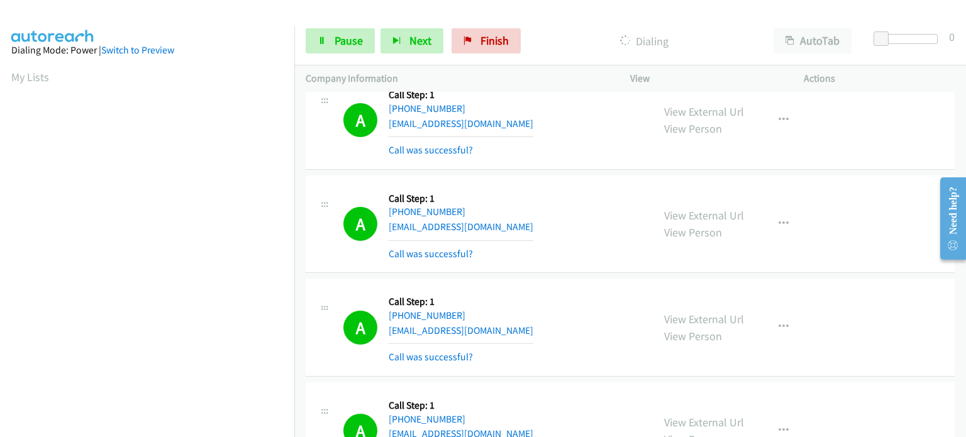
scroll to position [0, 0]
click at [335, 43] on span "Pause" at bounding box center [349, 40] width 28 height 14
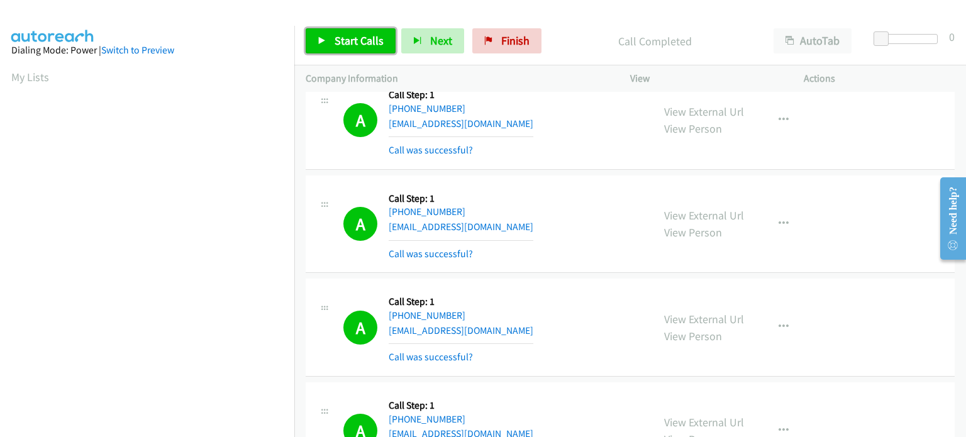
click at [375, 47] on span "Start Calls" at bounding box center [359, 40] width 49 height 14
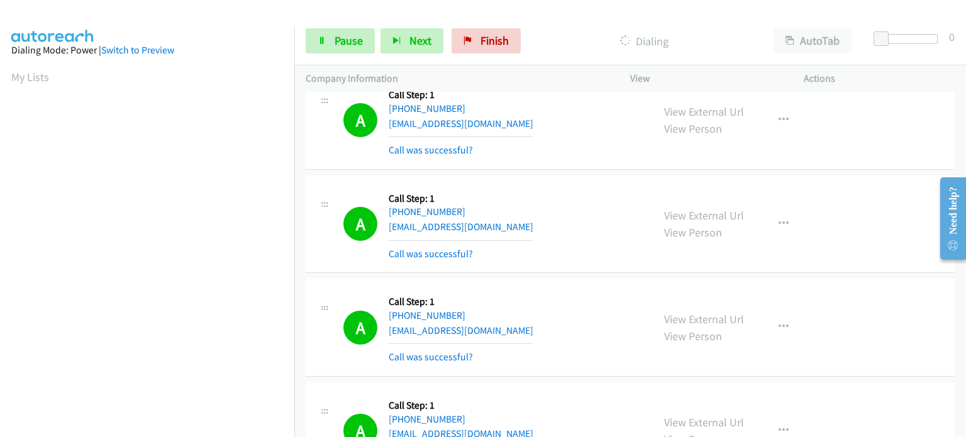
scroll to position [268, 0]
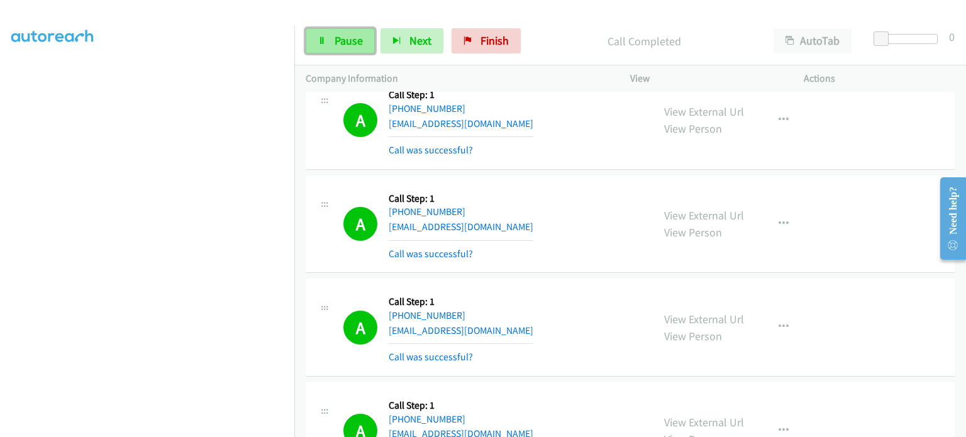
click at [332, 43] on link "Pause" at bounding box center [340, 40] width 69 height 25
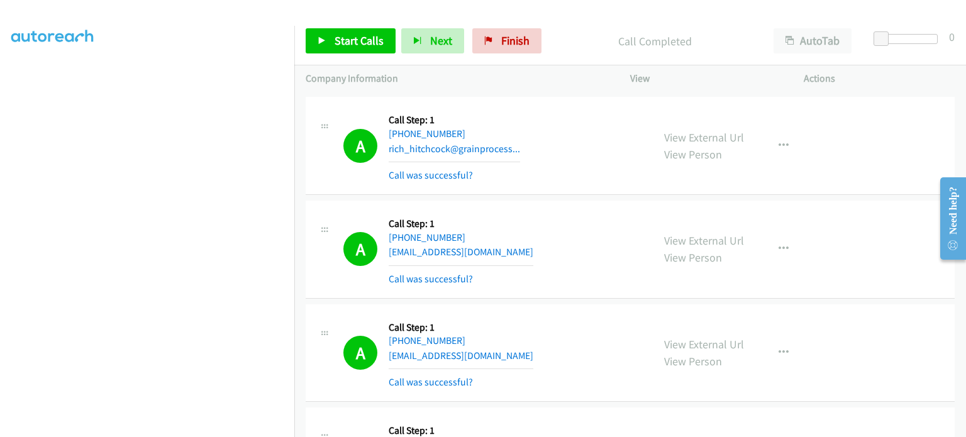
scroll to position [23105, 0]
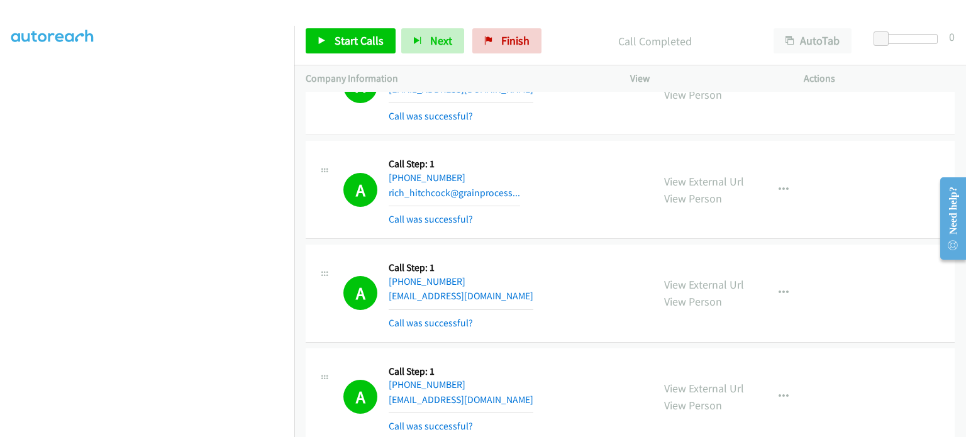
click at [338, 41] on span "Start Calls" at bounding box center [359, 40] width 49 height 14
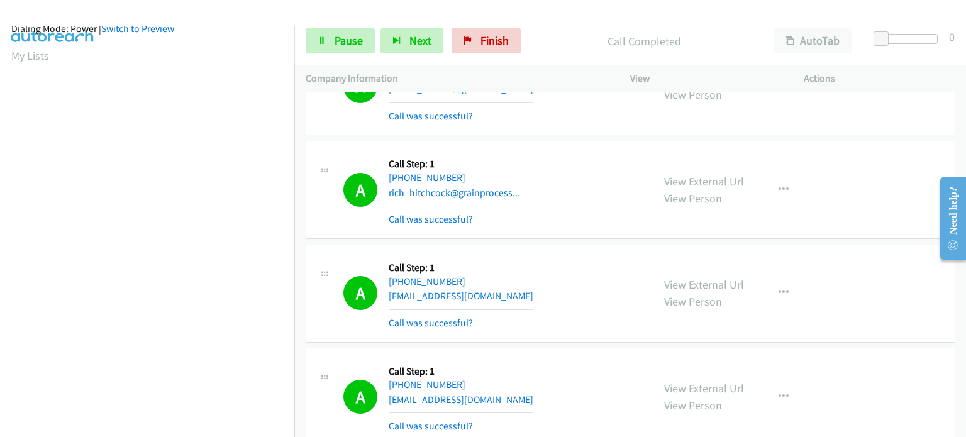
scroll to position [17, 0]
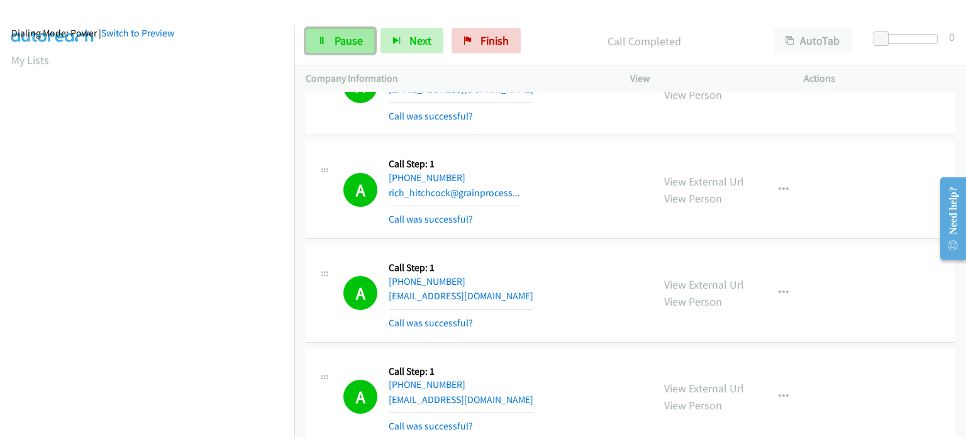
click at [339, 42] on span "Pause" at bounding box center [349, 40] width 28 height 14
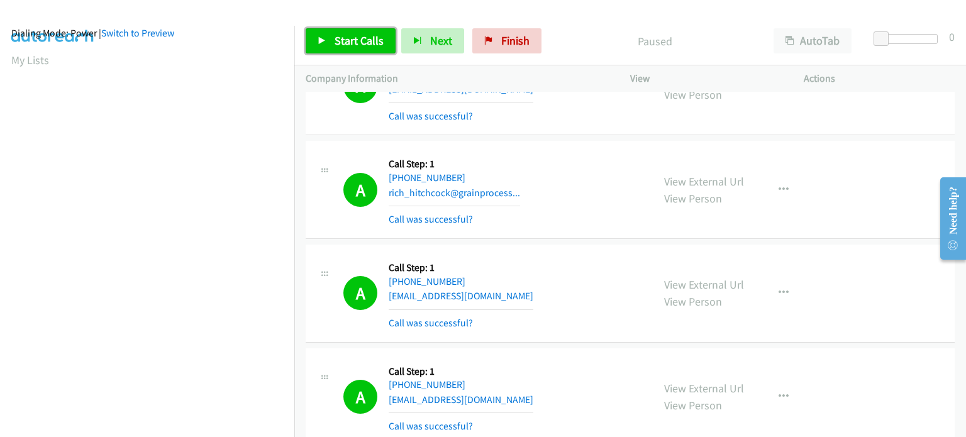
click at [332, 42] on link "Start Calls" at bounding box center [351, 40] width 90 height 25
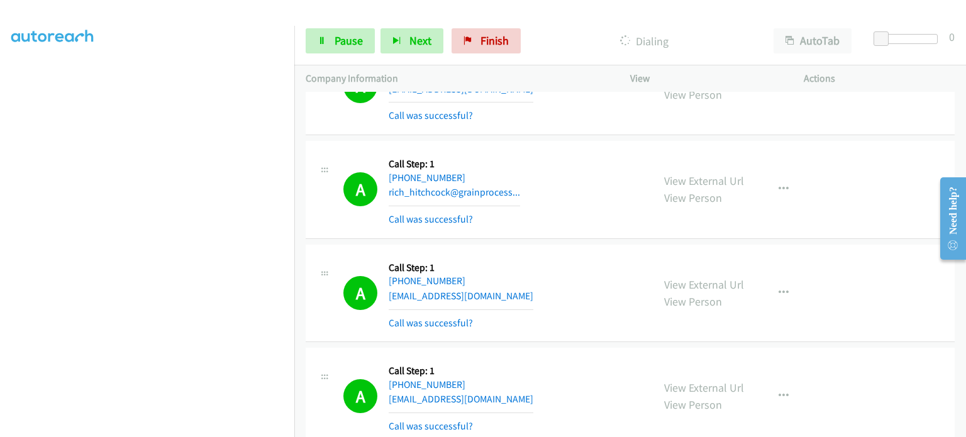
scroll to position [268, 0]
click at [321, 53] on link "Pause" at bounding box center [340, 40] width 69 height 25
